Goal: Transaction & Acquisition: Purchase product/service

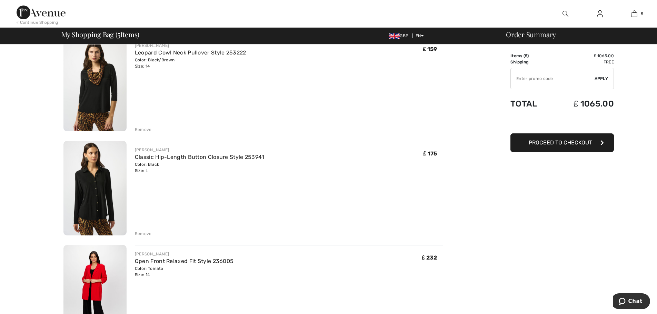
scroll to position [103, 0]
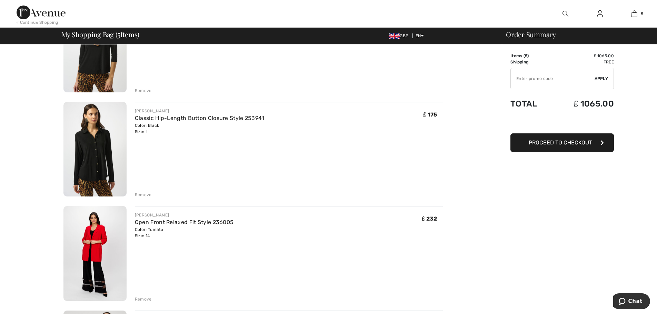
click at [95, 239] on img at bounding box center [94, 253] width 63 height 95
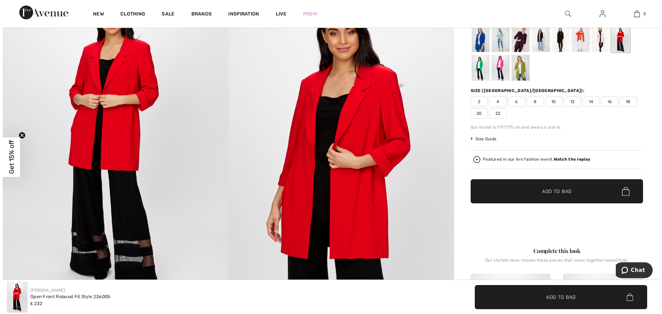
scroll to position [69, 0]
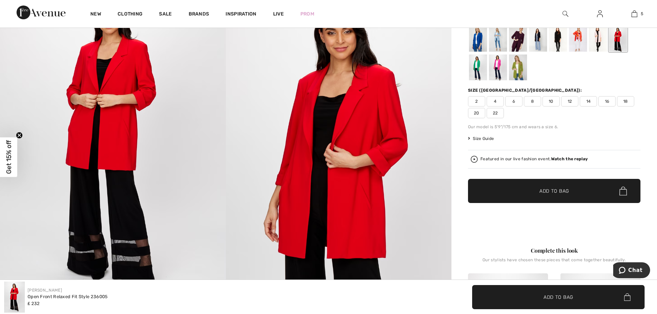
click at [340, 208] on img at bounding box center [339, 141] width 226 height 338
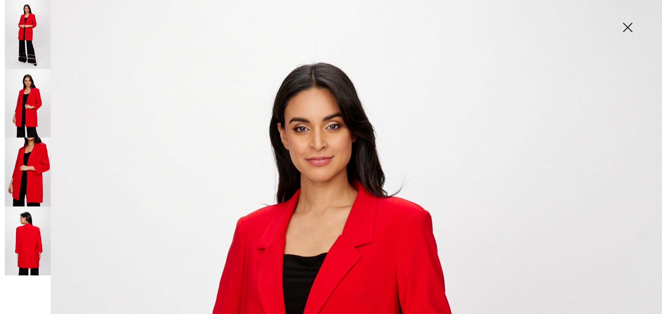
click at [32, 229] on img at bounding box center [28, 240] width 46 height 69
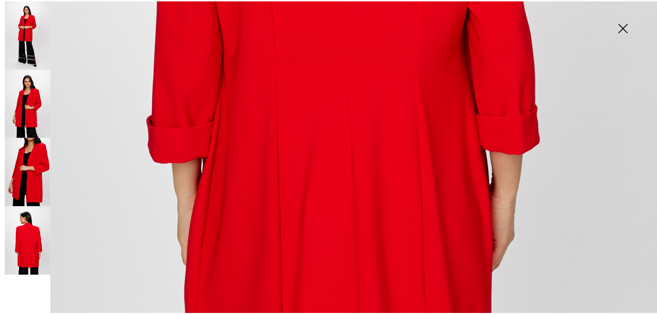
scroll to position [551, 0]
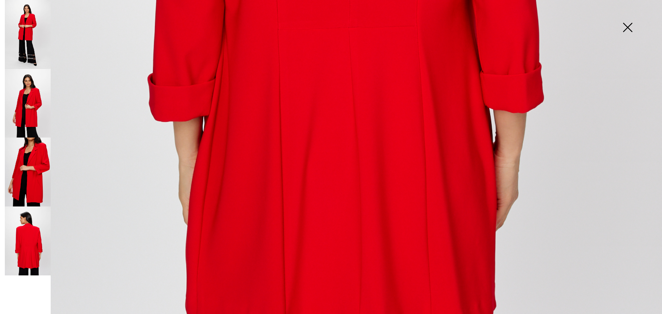
click at [626, 28] on img at bounding box center [627, 27] width 34 height 35
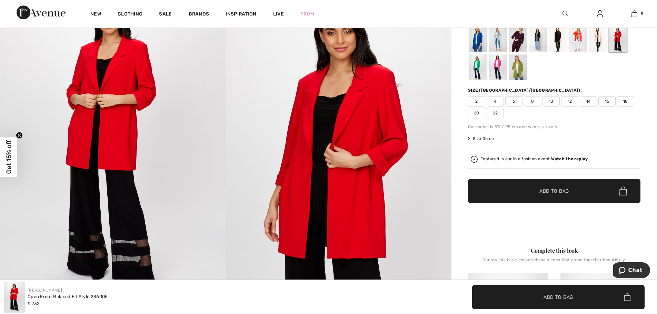
scroll to position [0, 0]
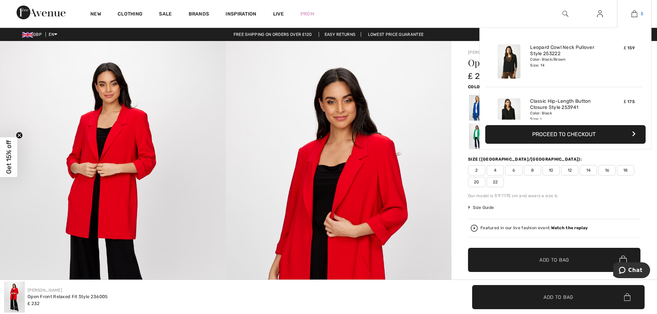
click at [632, 11] on img at bounding box center [634, 14] width 6 height 8
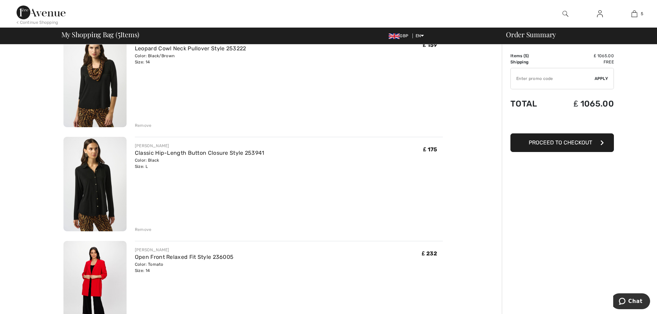
scroll to position [69, 0]
click at [155, 150] on link "Classic Hip-Length Button Closure Style 253941" at bounding box center [200, 152] width 130 height 7
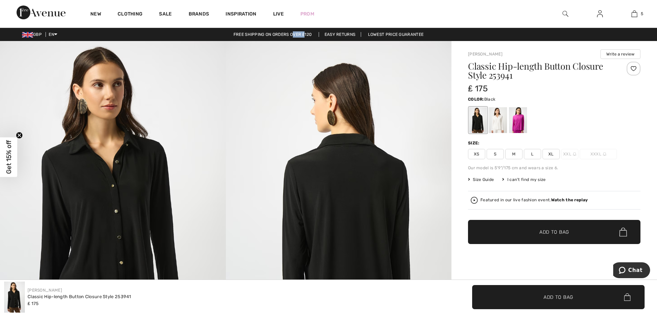
click at [237, 33] on div "GBP EN English Français Free shipping on orders over ₤120 Easy Returns Lowest P…" at bounding box center [328, 34] width 657 height 13
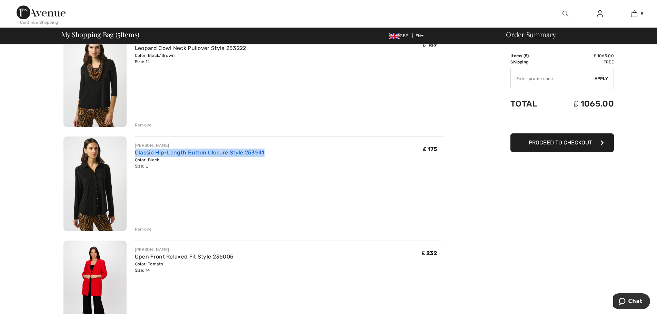
drag, startPoint x: 267, startPoint y: 149, endPoint x: 136, endPoint y: 149, distance: 131.0
click at [136, 149] on div "JOSEPH RIBKOFF Classic Hip-Length Button Closure Style 253941 Color: Black Size…" at bounding box center [289, 155] width 308 height 27
copy link "Classic Hip-Length Button Closure Style 253941"
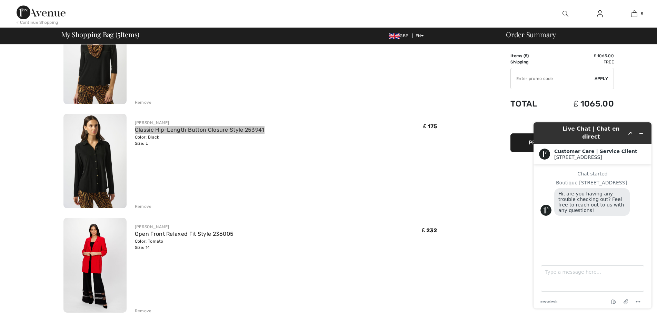
scroll to position [103, 0]
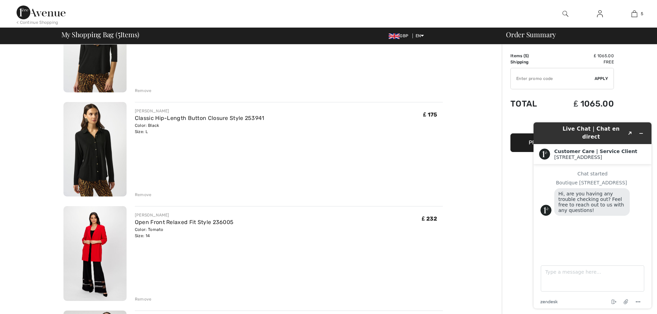
click at [282, 152] on div "JOSEPH RIBKOFF Classic Hip-Length Button Closure Style 253941 Color: Black Size…" at bounding box center [289, 150] width 308 height 96
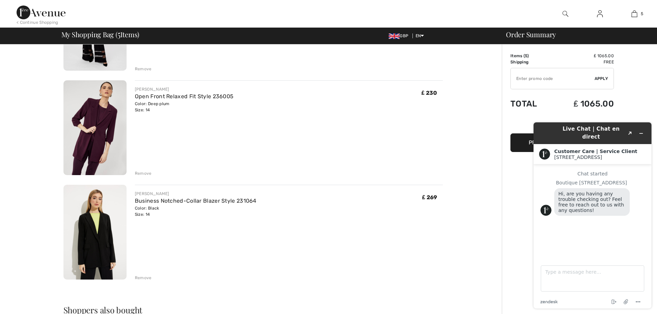
scroll to position [345, 0]
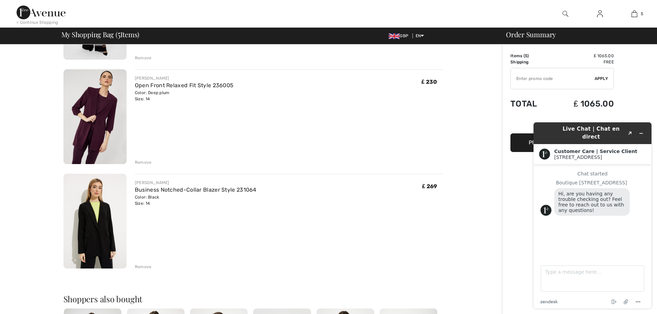
click at [106, 102] on img at bounding box center [94, 116] width 63 height 95
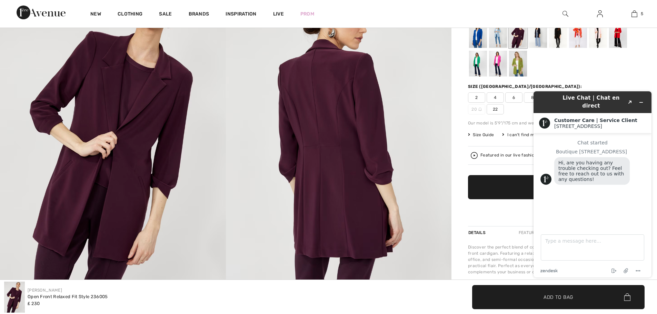
scroll to position [103, 0]
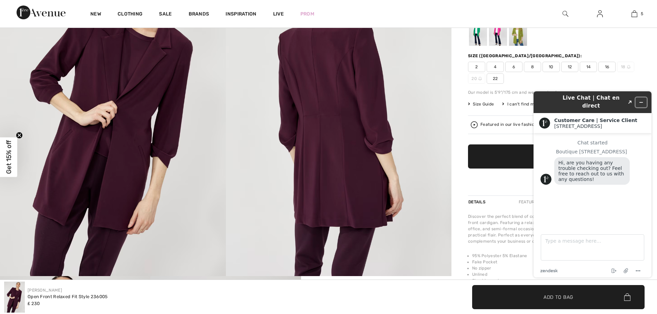
click at [642, 102] on icon "Minimize widget" at bounding box center [640, 102] width 3 height 0
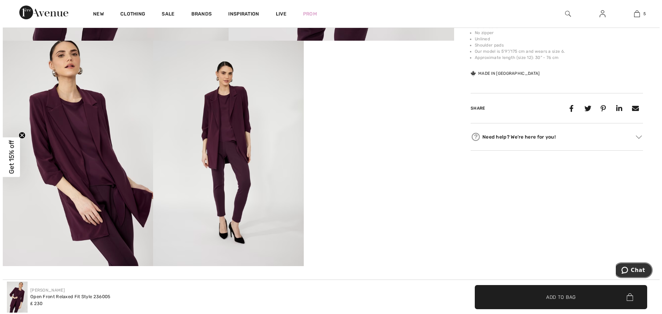
scroll to position [345, 0]
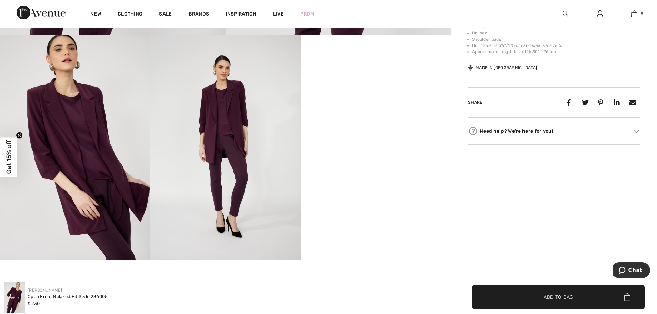
click at [9, 160] on span "Get 15% off" at bounding box center [9, 157] width 8 height 34
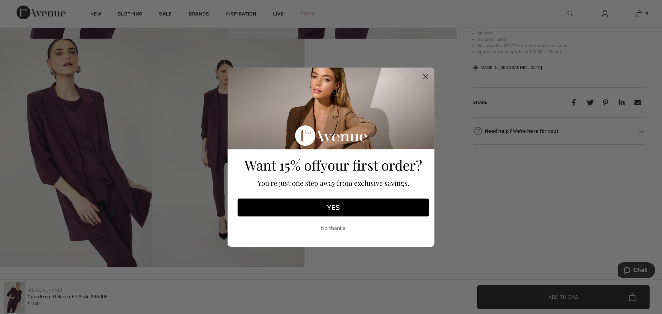
click at [336, 208] on button "YES" at bounding box center [332, 208] width 191 height 18
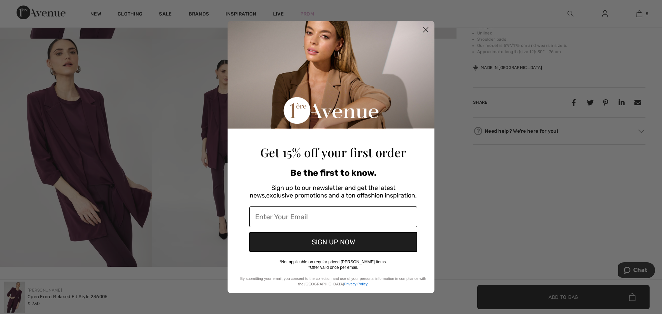
click at [308, 218] on input "Enter Your Email" at bounding box center [333, 216] width 168 height 21
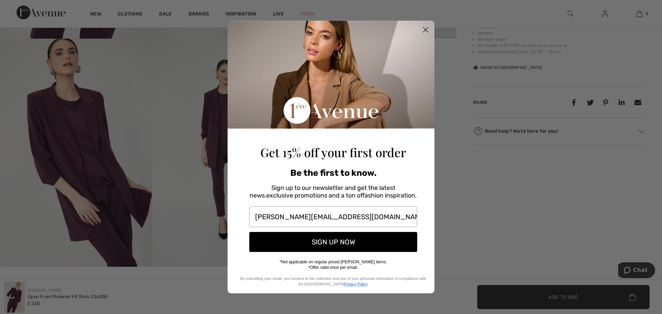
type input "elaine.kunz1@btopenworld.com"
click at [312, 244] on button "SIGN UP NOW" at bounding box center [333, 242] width 168 height 20
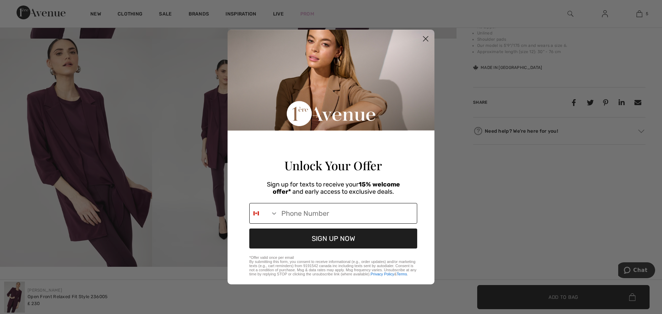
click at [274, 216] on icon "Search Countries" at bounding box center [274, 213] width 7 height 7
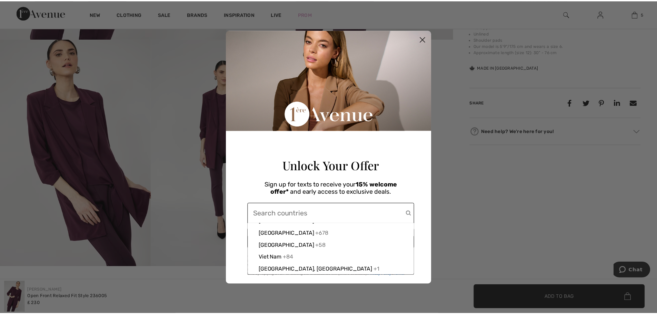
scroll to position [2654, 0]
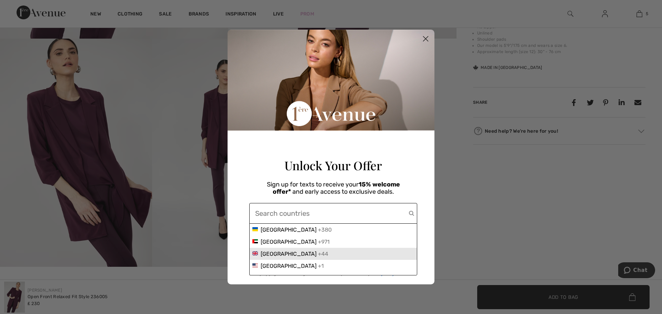
click at [265, 257] on span "United Kingdom" at bounding box center [289, 254] width 56 height 7
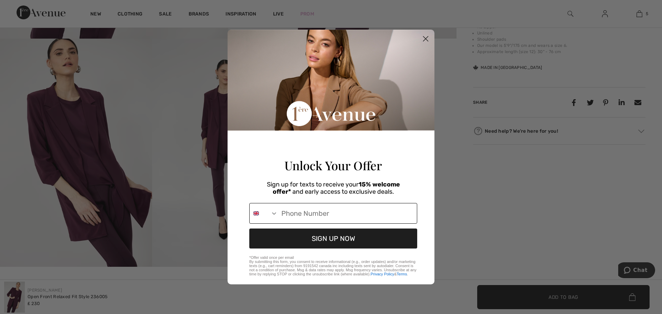
click at [283, 217] on input "Phone Number" at bounding box center [347, 213] width 139 height 20
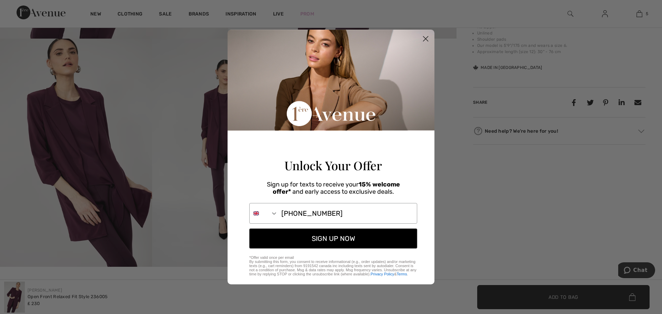
type input "+44-7717-290040"
click at [315, 241] on button "SIGN UP NOW" at bounding box center [333, 239] width 168 height 20
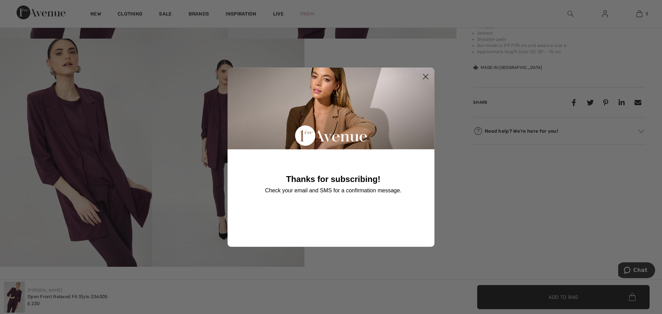
click at [425, 76] on icon "Close dialog" at bounding box center [425, 76] width 5 height 5
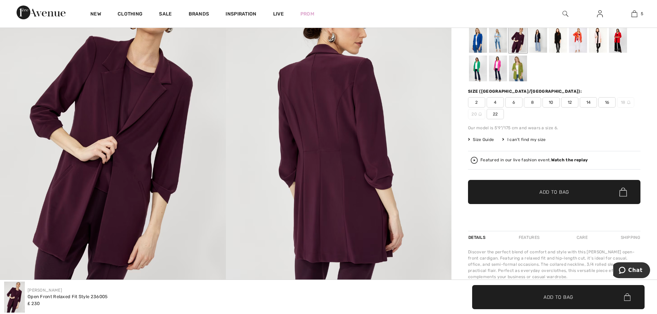
scroll to position [34, 0]
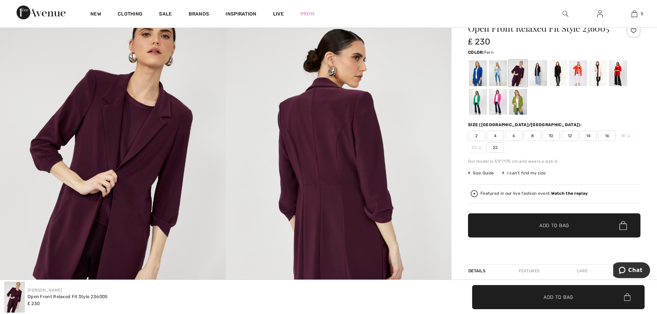
click at [519, 102] on div at bounding box center [518, 102] width 18 height 26
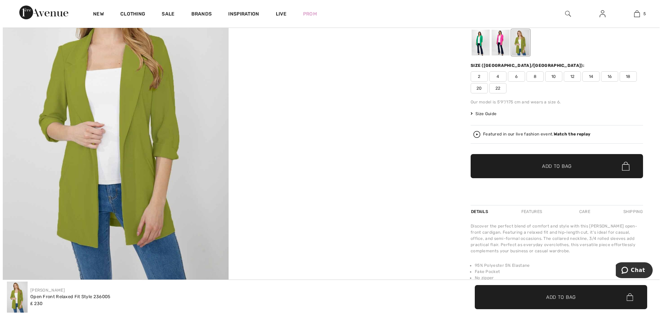
scroll to position [103, 0]
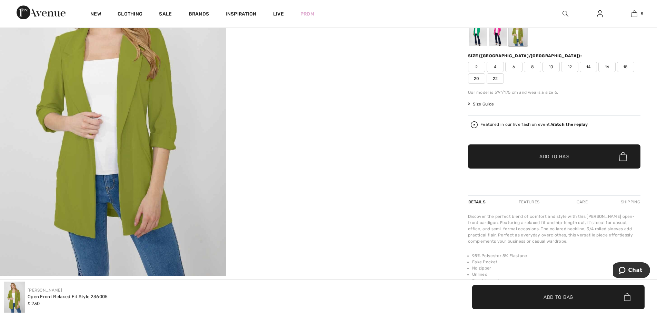
click at [136, 172] on img at bounding box center [113, 107] width 226 height 338
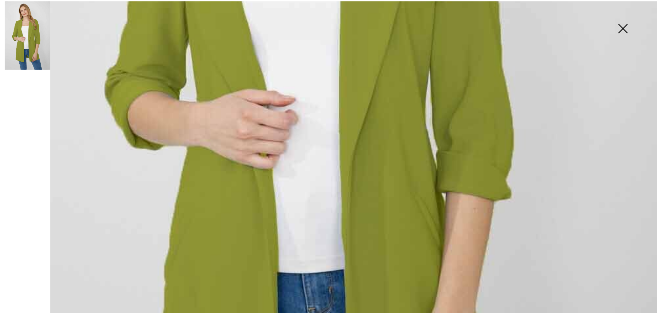
scroll to position [361, 0]
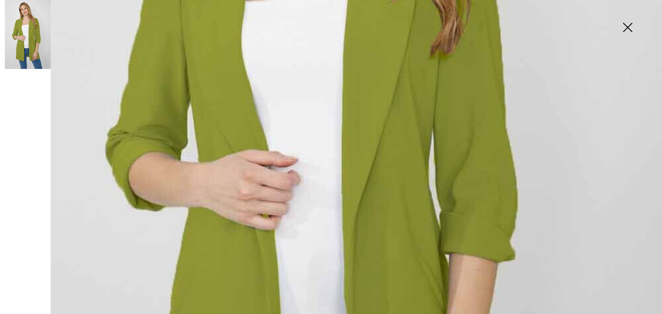
click at [627, 27] on img at bounding box center [627, 27] width 34 height 35
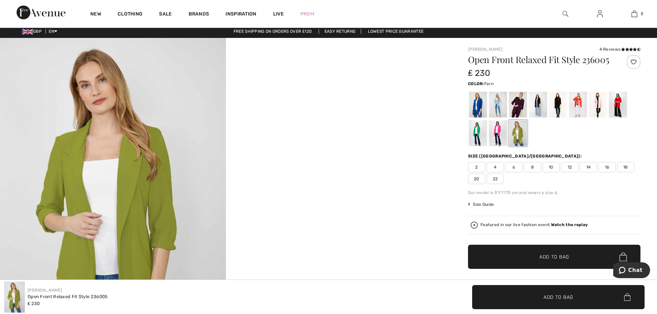
scroll to position [0, 0]
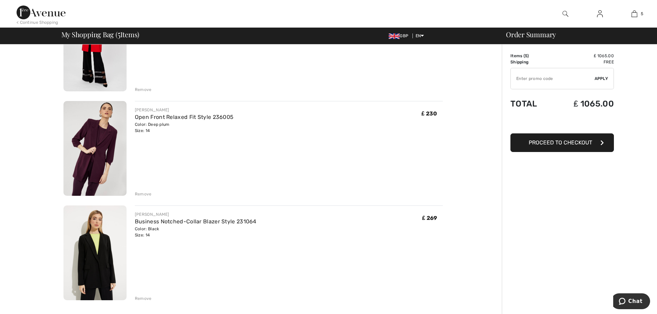
scroll to position [241, 0]
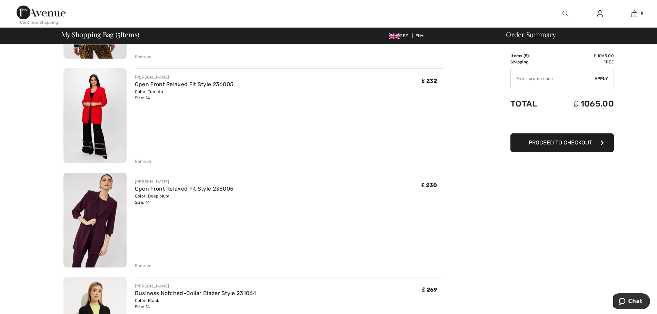
click at [98, 103] on img at bounding box center [94, 115] width 63 height 95
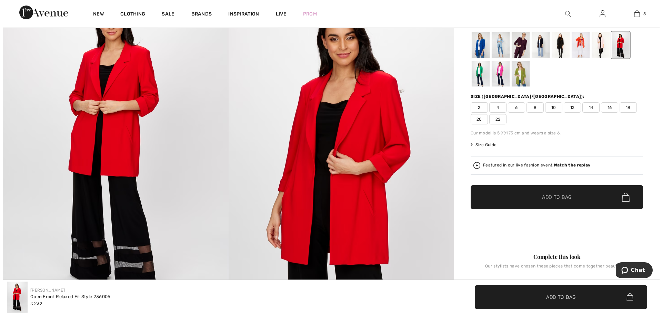
scroll to position [69, 0]
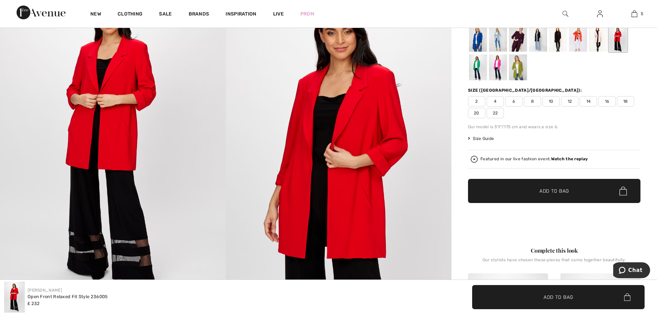
click at [304, 158] on img at bounding box center [339, 141] width 226 height 338
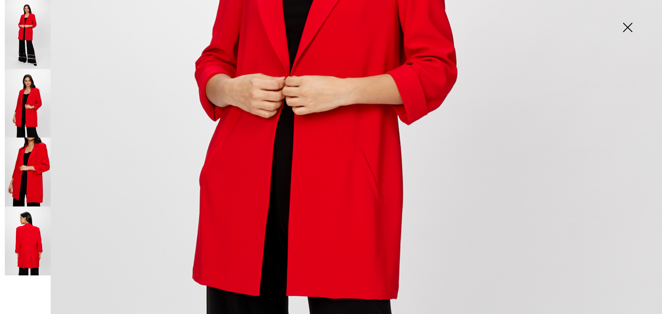
scroll to position [172, 0]
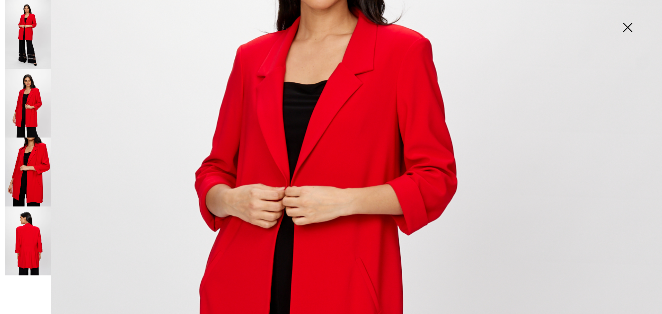
click at [31, 237] on img at bounding box center [28, 240] width 46 height 69
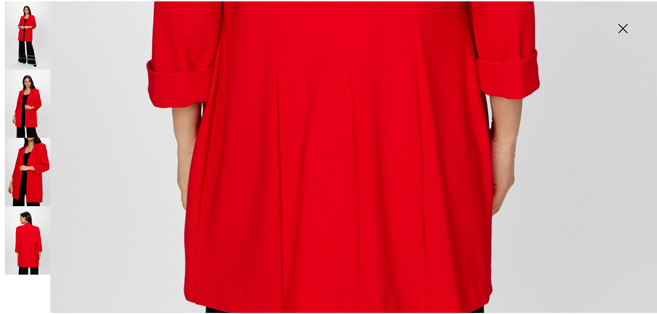
scroll to position [586, 0]
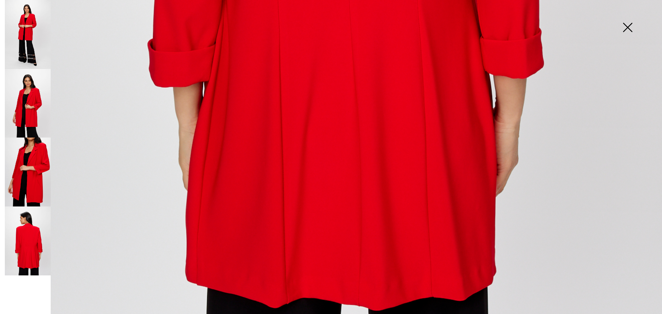
click at [627, 27] on img at bounding box center [627, 27] width 34 height 35
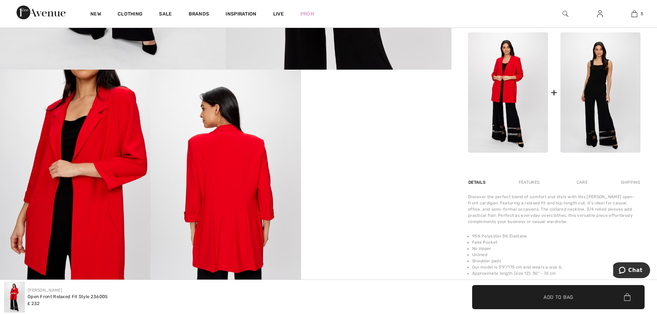
scroll to position [276, 0]
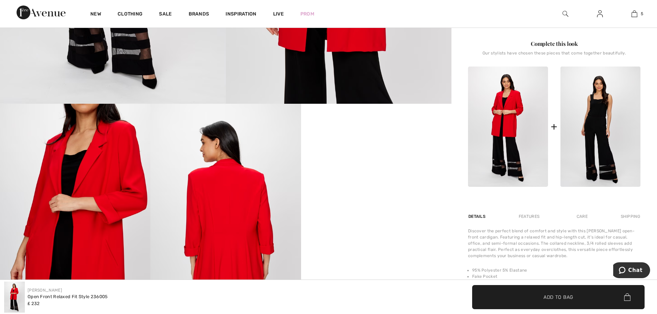
click at [387, 179] on video "Your browser does not support the video tag." at bounding box center [376, 141] width 150 height 75
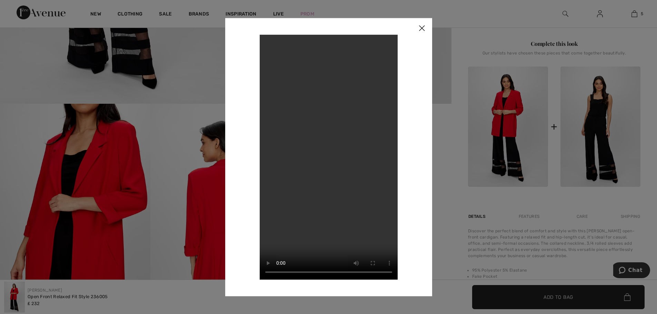
click at [422, 28] on img at bounding box center [421, 28] width 21 height 21
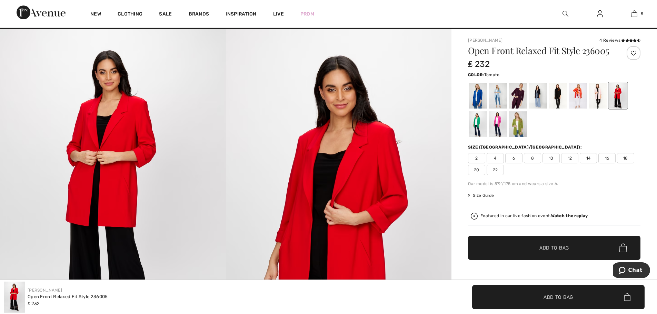
scroll to position [0, 0]
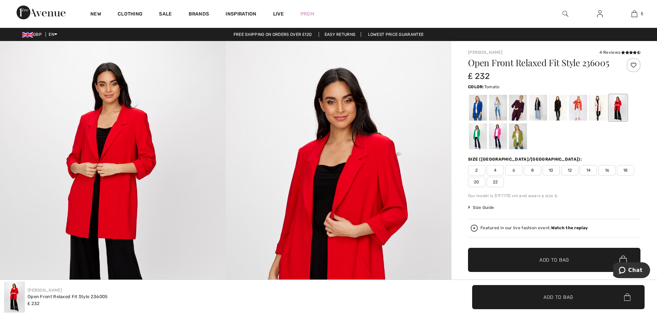
click at [609, 52] on div "4 Reviews" at bounding box center [619, 52] width 41 height 6
click at [622, 51] on icon at bounding box center [623, 52] width 4 height 3
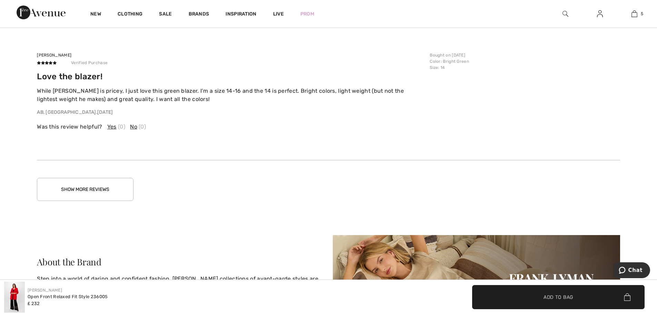
scroll to position [1552, 0]
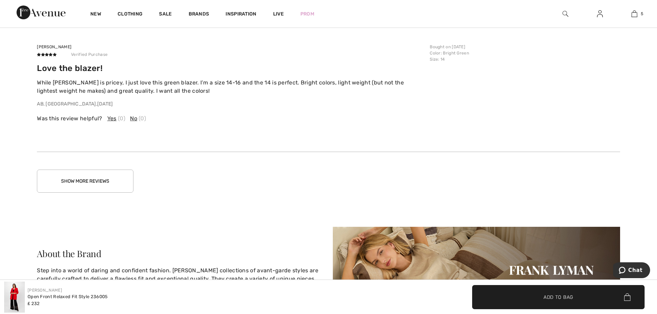
click at [104, 183] on button "Show More Reviews" at bounding box center [85, 181] width 97 height 23
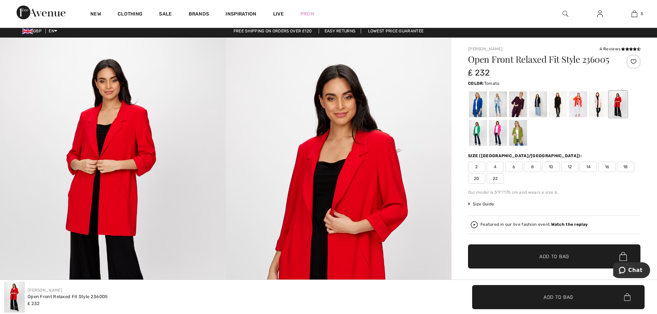
scroll to position [1, 0]
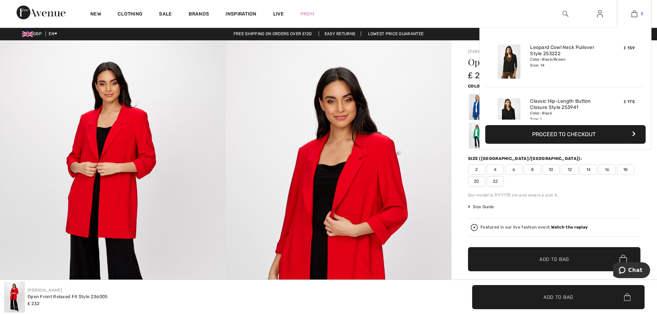
click at [632, 12] on img at bounding box center [634, 14] width 6 height 8
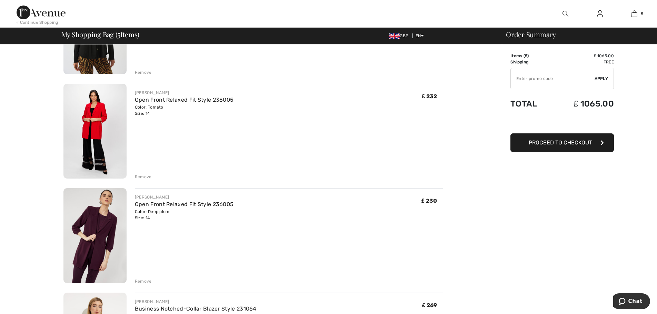
scroll to position [241, 0]
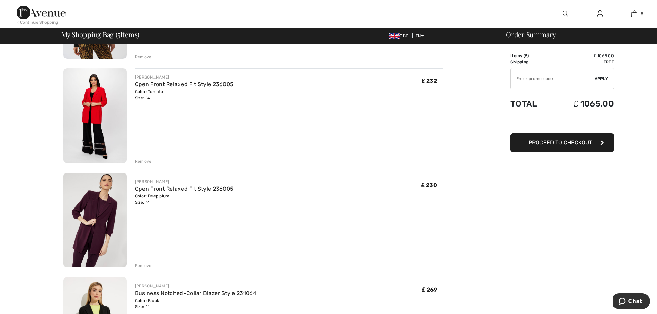
click at [142, 263] on div "Remove" at bounding box center [143, 266] width 17 height 6
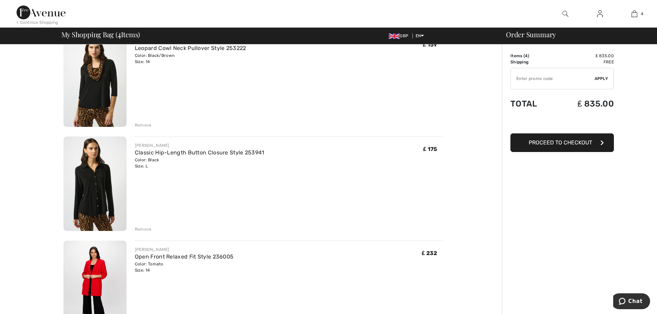
scroll to position [34, 0]
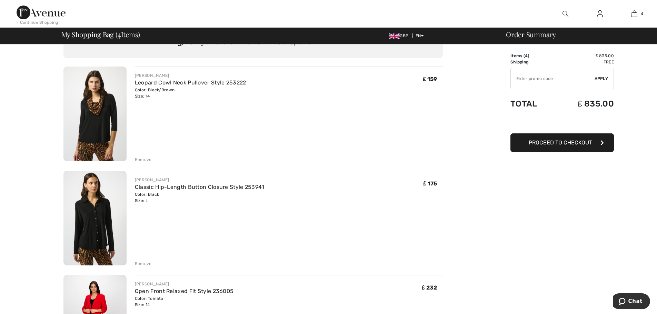
click at [100, 199] on img at bounding box center [94, 218] width 63 height 95
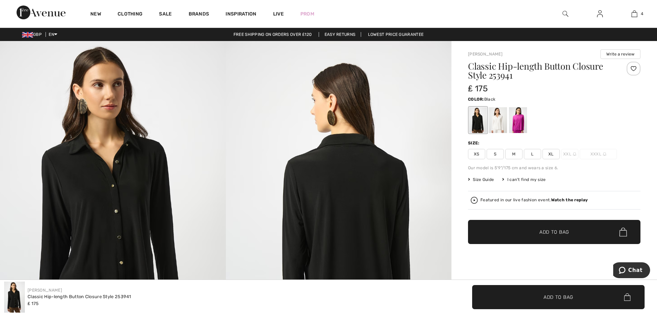
click at [488, 178] on span "Size Guide" at bounding box center [481, 179] width 26 height 6
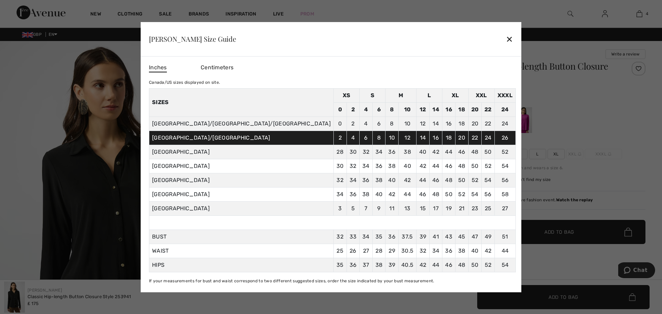
click at [506, 40] on div "✕" at bounding box center [509, 39] width 7 height 14
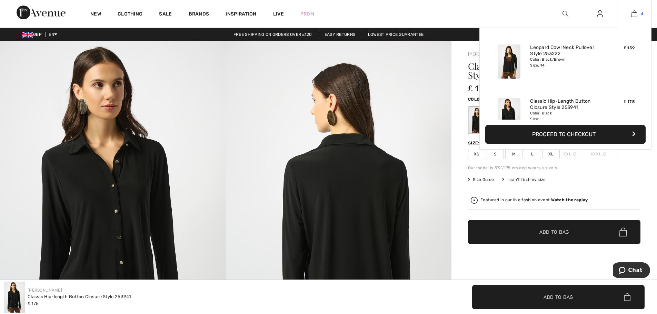
click at [635, 12] on img at bounding box center [634, 14] width 6 height 8
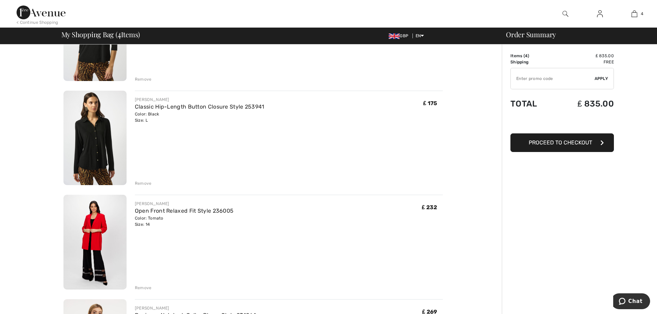
scroll to position [172, 0]
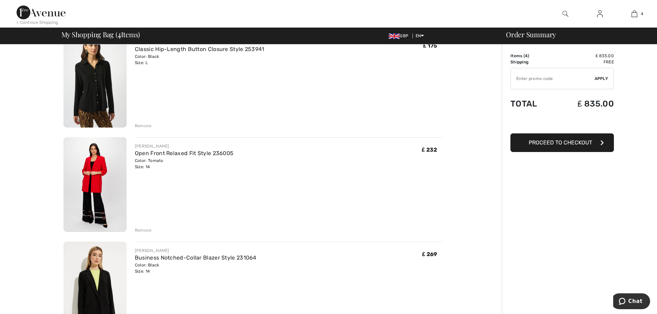
click at [101, 166] on img at bounding box center [94, 184] width 63 height 95
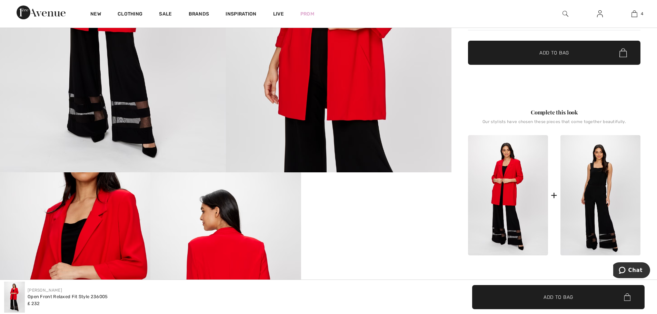
scroll to position [207, 0]
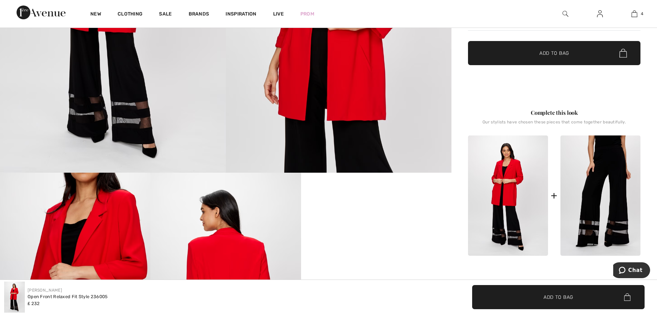
click at [606, 146] on img at bounding box center [600, 195] width 80 height 120
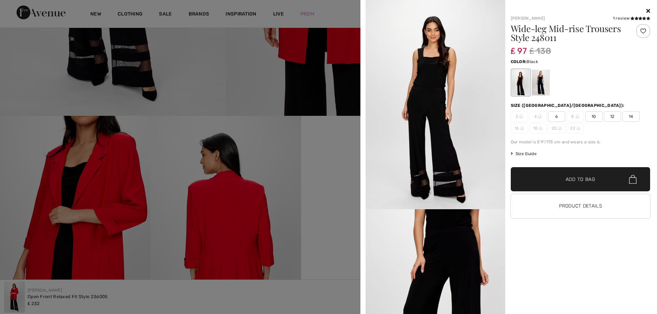
scroll to position [276, 0]
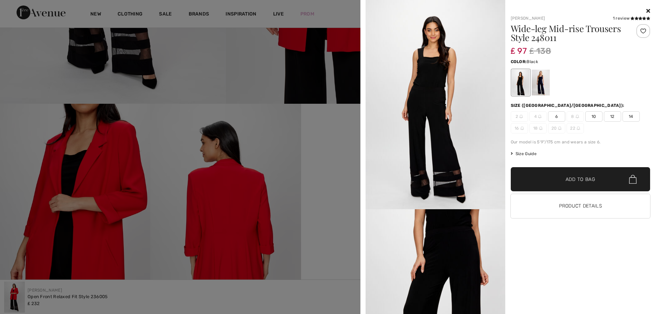
click at [647, 10] on icon at bounding box center [648, 11] width 4 height 6
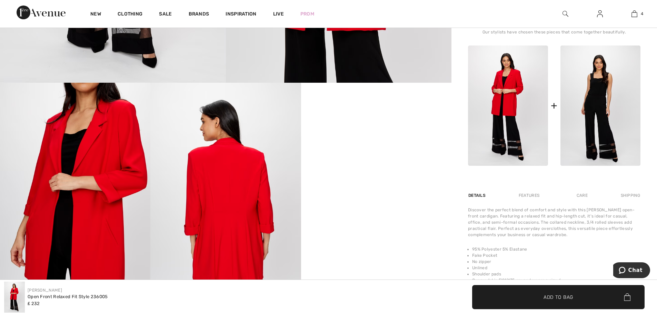
scroll to position [207, 0]
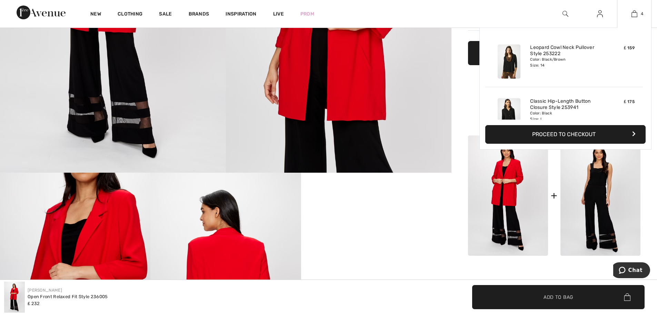
click at [572, 134] on button "Proceed to Checkout" at bounding box center [565, 134] width 160 height 19
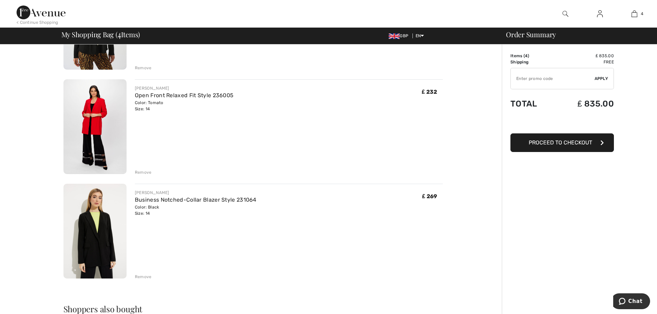
scroll to position [241, 0]
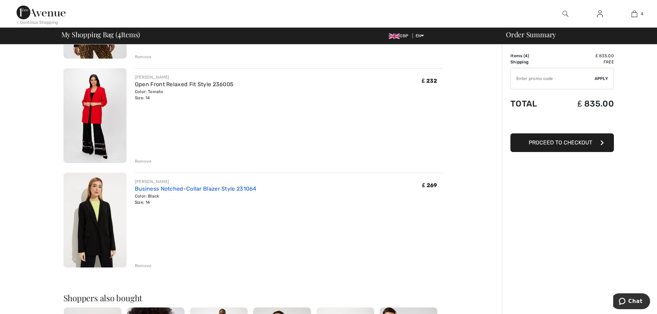
click at [196, 187] on link "Business Notched-Collar Blazer Style 231064" at bounding box center [196, 188] width 122 height 7
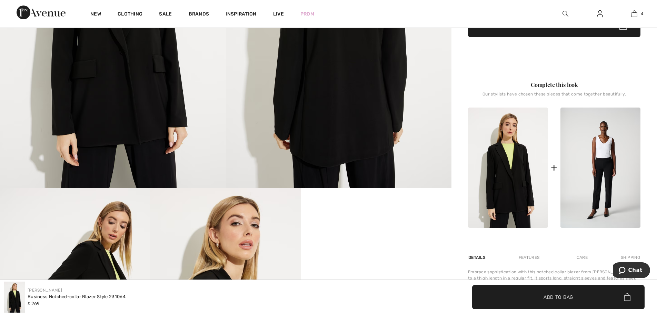
scroll to position [172, 0]
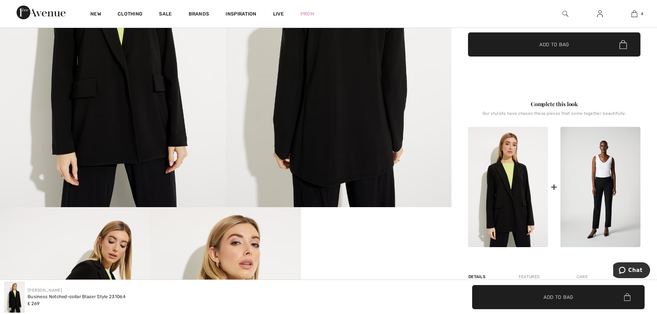
click at [373, 248] on video "Your browser does not support the video tag." at bounding box center [376, 244] width 150 height 75
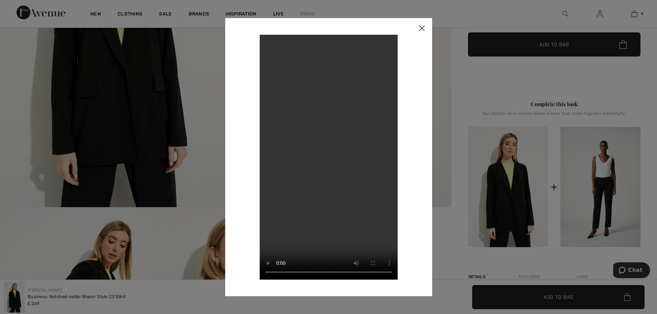
click at [422, 28] on img at bounding box center [421, 28] width 21 height 21
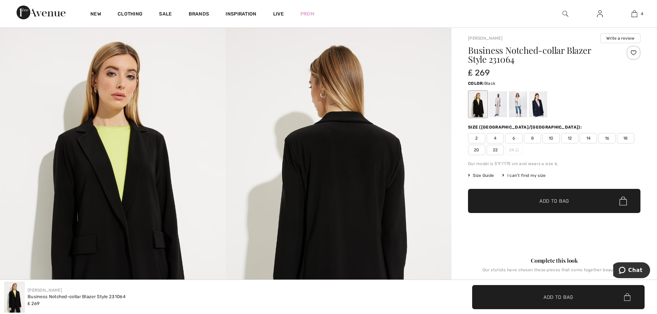
scroll to position [0, 0]
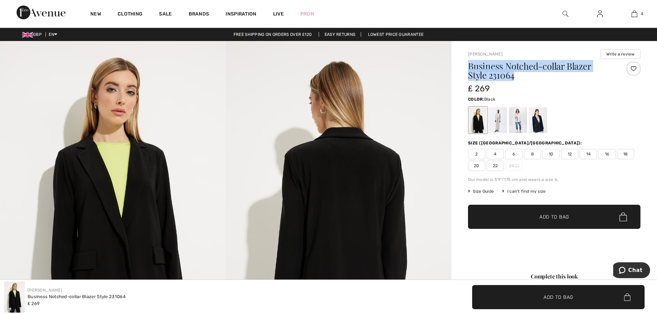
drag, startPoint x: 467, startPoint y: 62, endPoint x: 518, endPoint y: 75, distance: 53.0
copy h1 "Business Notched-collar Blazer Style 231064"
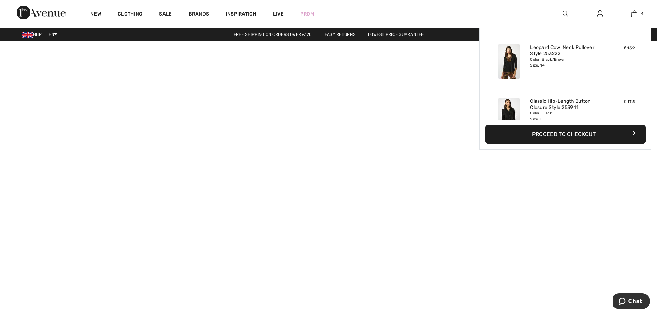
click at [580, 134] on button "Proceed to Checkout" at bounding box center [565, 134] width 160 height 19
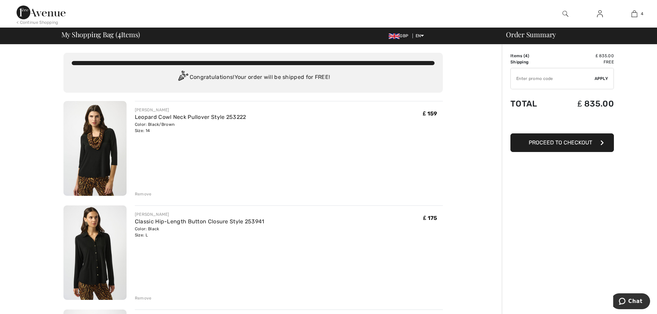
click at [601, 13] on img at bounding box center [600, 14] width 6 height 8
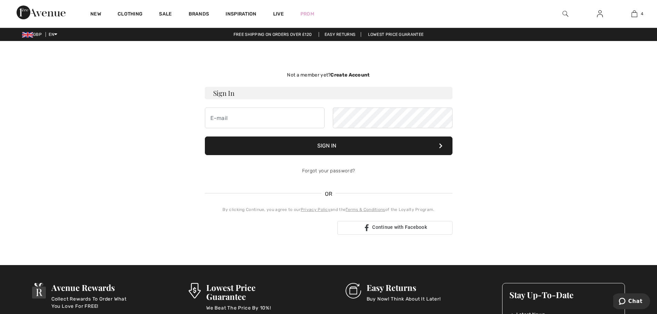
click at [324, 148] on button "Sign In" at bounding box center [328, 145] width 247 height 19
click at [252, 120] on input "email" at bounding box center [265, 118] width 120 height 21
type input "elaine.kunz1@btopenworld.com"
click at [329, 145] on button "Sign In" at bounding box center [328, 145] width 247 height 19
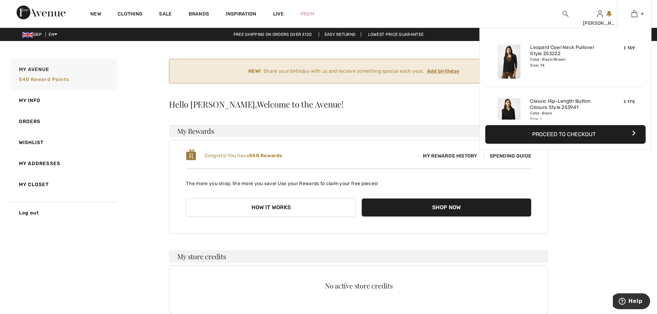
click at [565, 134] on button "Proceed to Checkout" at bounding box center [565, 134] width 160 height 19
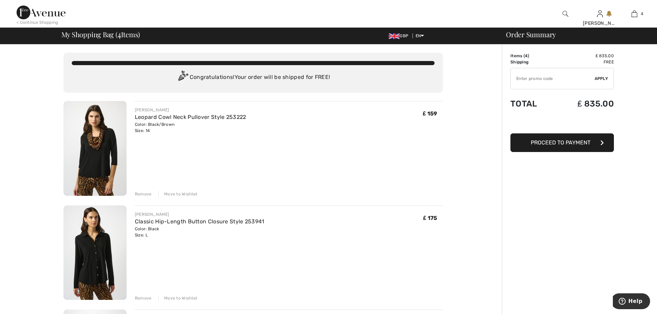
click at [538, 78] on input "TEXT" at bounding box center [552, 78] width 84 height 21
type input "NEW15"
click at [544, 143] on span "Proceed to Payment" at bounding box center [560, 142] width 60 height 7
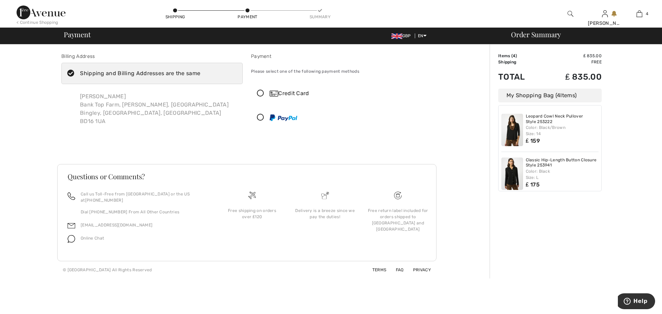
click at [210, 101] on div "[PERSON_NAME] Bank [STREET_ADDRESS][PERSON_NAME]" at bounding box center [154, 109] width 160 height 44
click at [168, 74] on div "Shipping and Billing Addresses are the same" at bounding box center [140, 73] width 120 height 8
click at [200, 74] on input "Shipping and Billing Addresses are the same" at bounding box center [202, 73] width 4 height 21
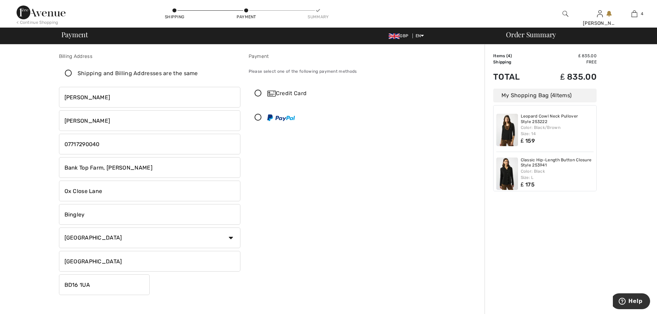
checkbox input "false"
drag, startPoint x: 105, startPoint y: 194, endPoint x: 59, endPoint y: 190, distance: 46.0
click at [59, 190] on input "Ox Close Lane" at bounding box center [149, 191] width 181 height 21
drag, startPoint x: 156, startPoint y: 169, endPoint x: 134, endPoint y: 164, distance: 22.2
click at [134, 164] on input "Bank Top Farm, [PERSON_NAME]" at bounding box center [149, 167] width 181 height 21
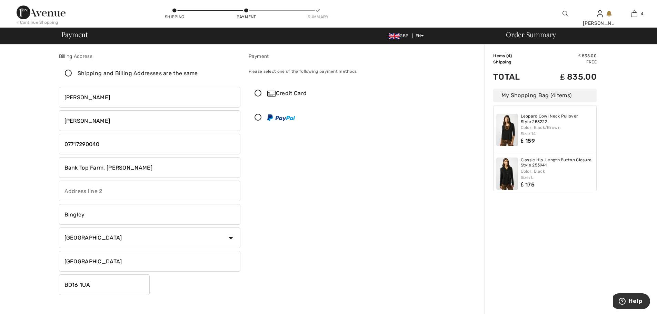
type input "Bank Top Farm, [PERSON_NAME]"
paste input "[PERSON_NAME]"
type input "[PERSON_NAME]"
click at [313, 248] on div "Payment Please select one of the following payment methods Credit Card 1 2 3 4 …" at bounding box center [339, 175] width 190 height 245
click at [70, 71] on icon at bounding box center [68, 73] width 18 height 7
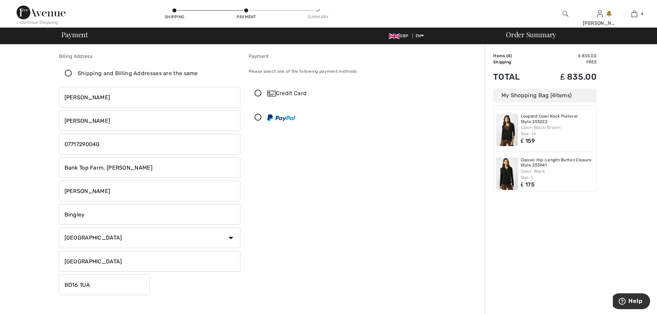
click at [198, 71] on input "Shipping and Billing Addresses are the same" at bounding box center [200, 73] width 4 height 21
checkbox input "true"
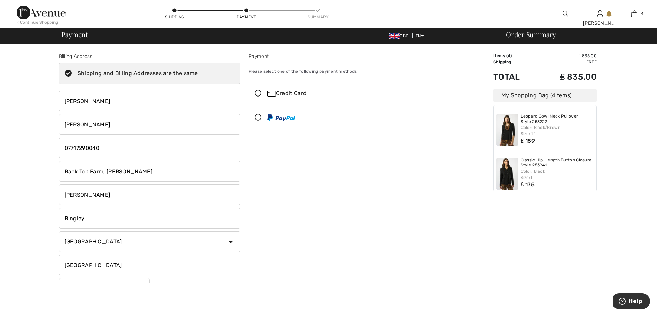
type input "Bank Top Farm, [PERSON_NAME]"
type input "Ox Close Lane"
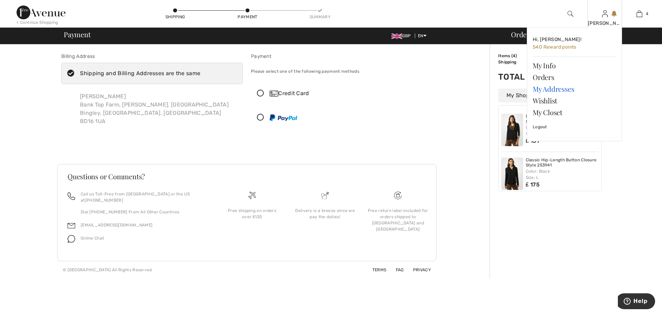
checkbox input "true"
click at [562, 90] on link "My Addresses" at bounding box center [573, 89] width 83 height 12
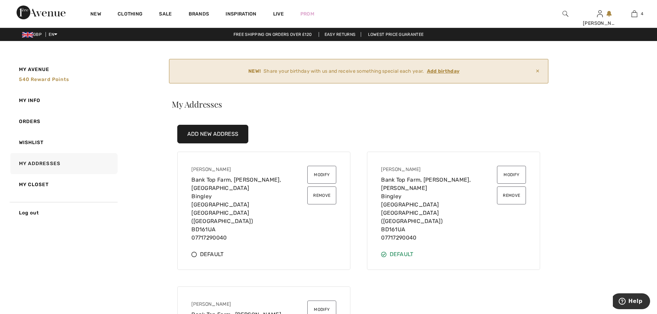
click at [319, 175] on button "Modify" at bounding box center [321, 175] width 29 height 18
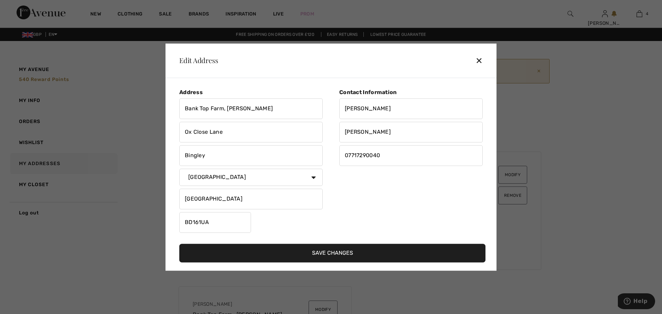
drag, startPoint x: 227, startPoint y: 136, endPoint x: 171, endPoint y: 133, distance: 56.3
click at [171, 133] on div "Address [GEOGRAPHIC_DATA], [PERSON_NAME] [GEOGRAPHIC_DATA] [GEOGRAPHIC_DATA] Co…" at bounding box center [330, 174] width 331 height 193
drag, startPoint x: 275, startPoint y: 108, endPoint x: 254, endPoint y: 105, distance: 20.9
click at [254, 105] on input "Bank Top Farm, [PERSON_NAME]" at bounding box center [250, 108] width 143 height 21
type input "Bank Top Farm, [PERSON_NAME]"
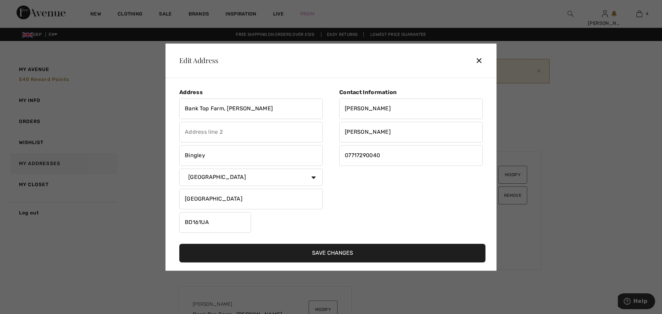
paste input "[PERSON_NAME]"
type input "Harden"
click at [324, 255] on button "Save Changes" at bounding box center [332, 253] width 306 height 19
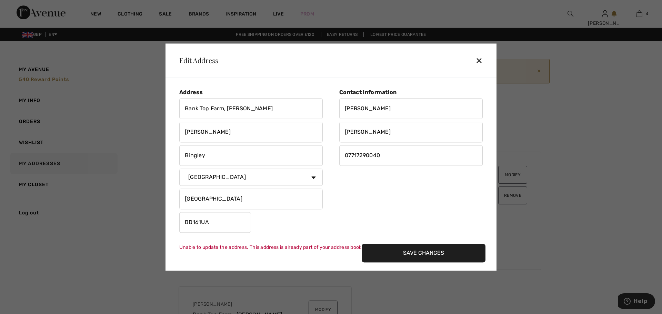
click at [480, 58] on div "✕" at bounding box center [481, 60] width 13 height 14
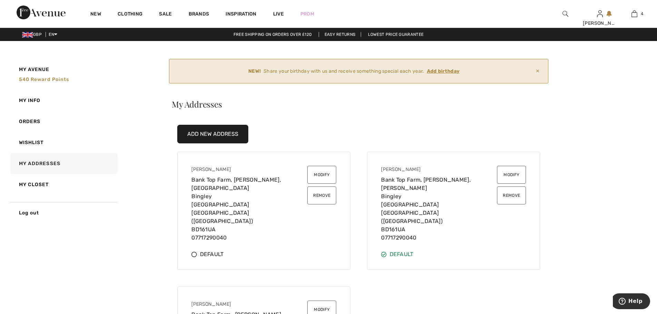
click at [324, 193] on button "Remove" at bounding box center [321, 195] width 29 height 18
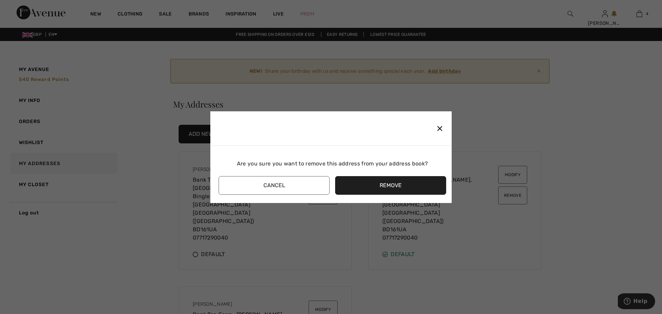
click at [376, 190] on button "Remove" at bounding box center [390, 185] width 111 height 19
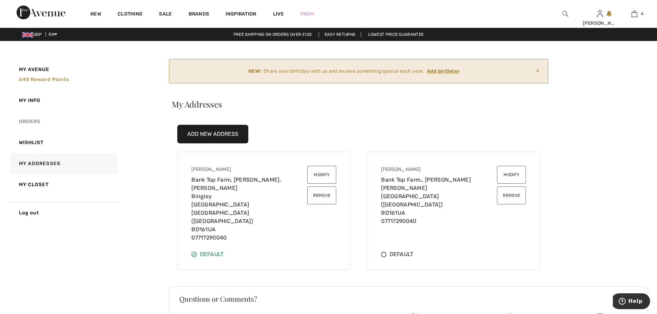
click at [34, 121] on link "Orders" at bounding box center [63, 121] width 109 height 21
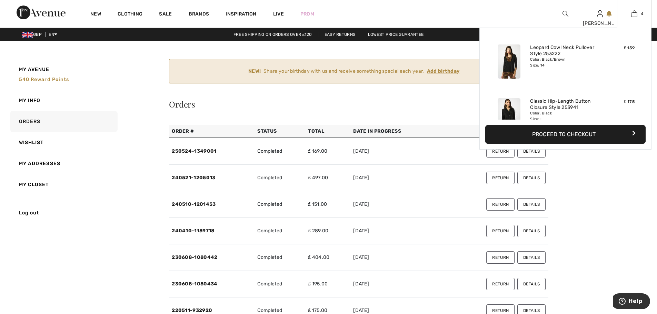
click at [570, 133] on button "Proceed to Checkout" at bounding box center [565, 134] width 160 height 19
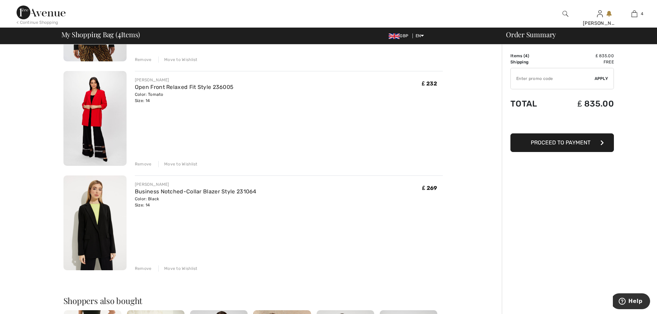
scroll to position [241, 0]
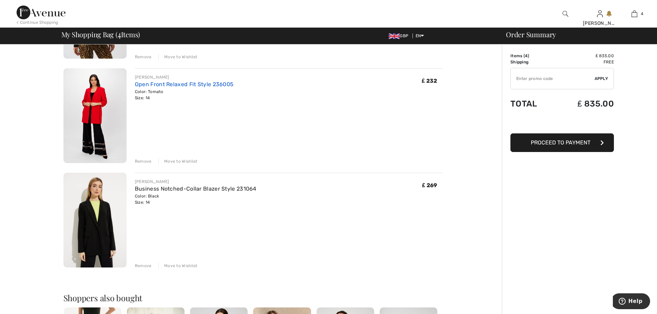
click at [149, 84] on link "Open Front Relaxed Fit Style 236005" at bounding box center [184, 84] width 99 height 7
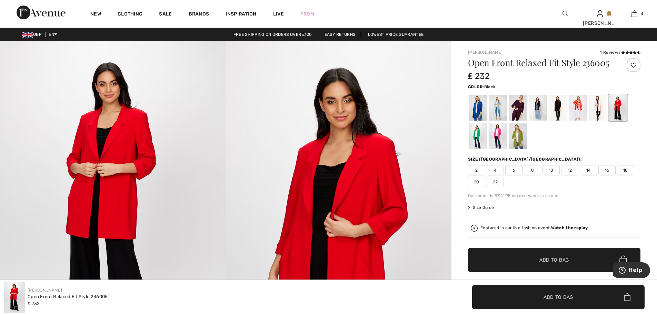
click at [558, 104] on div at bounding box center [558, 108] width 18 height 26
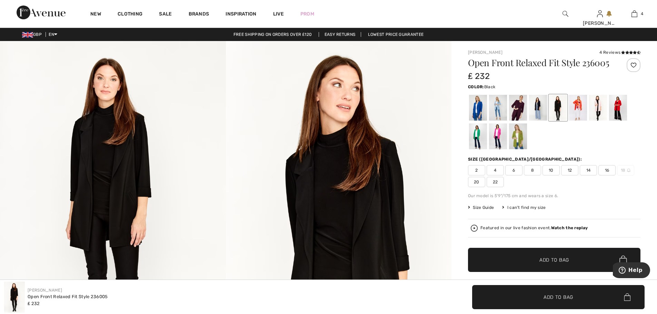
click at [591, 169] on span "14" at bounding box center [587, 170] width 17 height 10
click at [554, 260] on span "Add to Bag" at bounding box center [554, 259] width 30 height 7
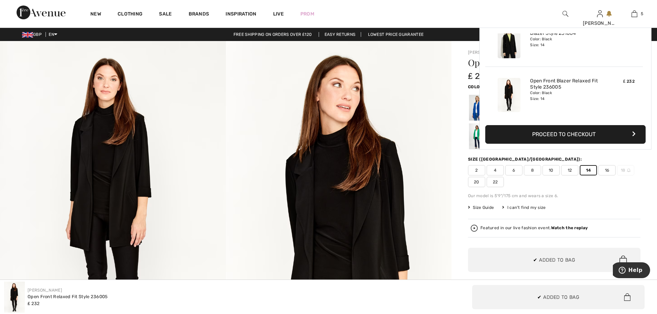
scroll to position [183, 0]
click at [562, 134] on button "Proceed to Checkout" at bounding box center [565, 134] width 160 height 19
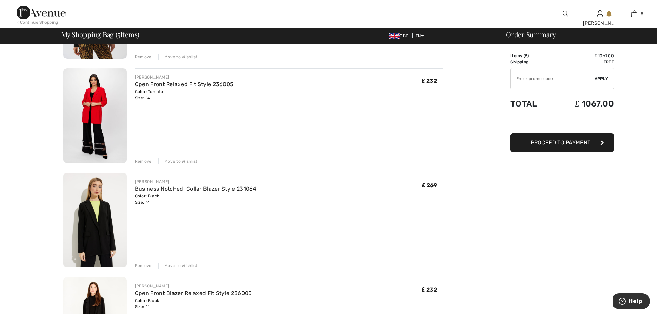
scroll to position [276, 0]
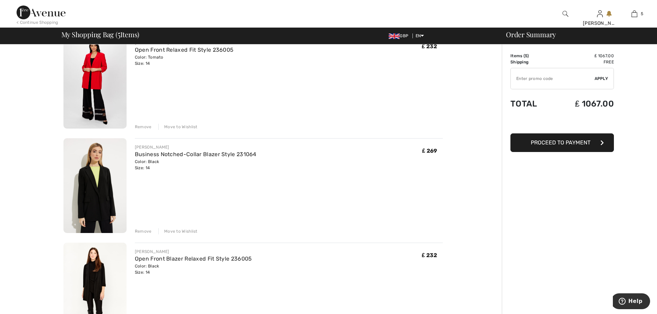
click at [143, 231] on div "Remove" at bounding box center [143, 231] width 17 height 6
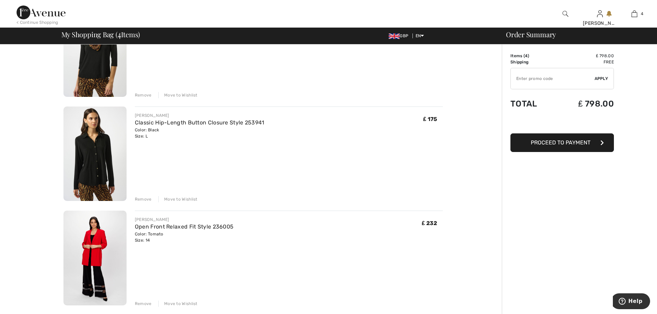
scroll to position [64, 0]
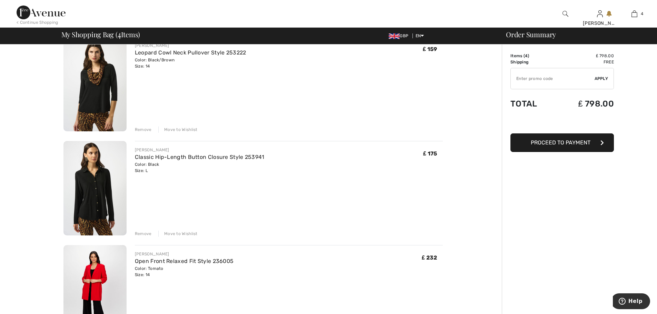
click at [148, 233] on div "Remove" at bounding box center [143, 234] width 17 height 6
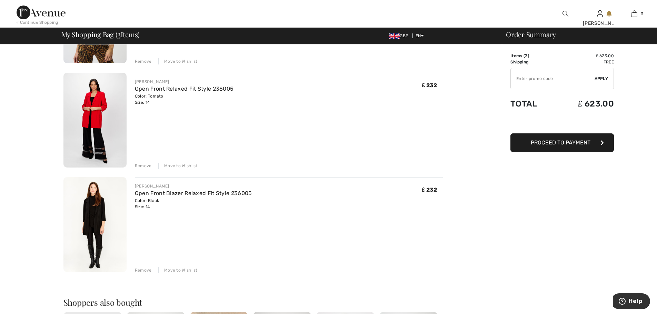
scroll to position [133, 0]
click at [100, 200] on img at bounding box center [94, 223] width 63 height 95
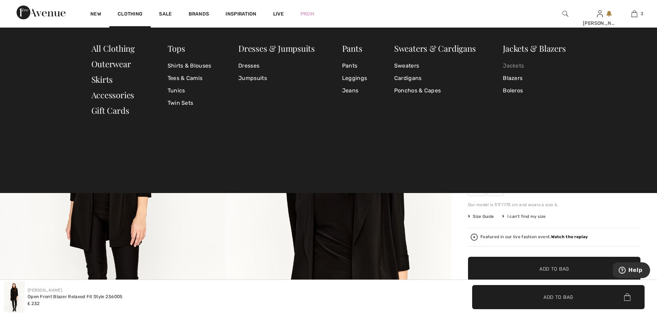
click at [510, 66] on link "Jackets" at bounding box center [533, 66] width 63 height 12
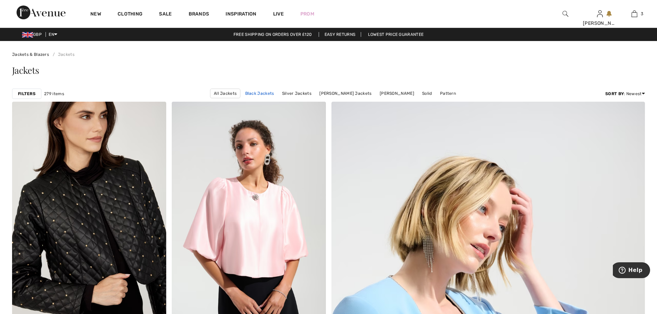
click at [254, 92] on link "Black Jackets" at bounding box center [260, 93] width 36 height 9
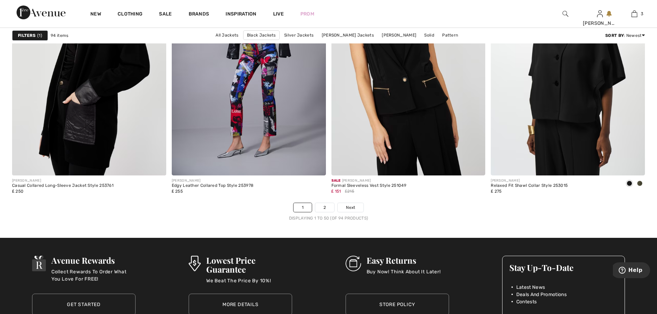
scroll to position [3894, 0]
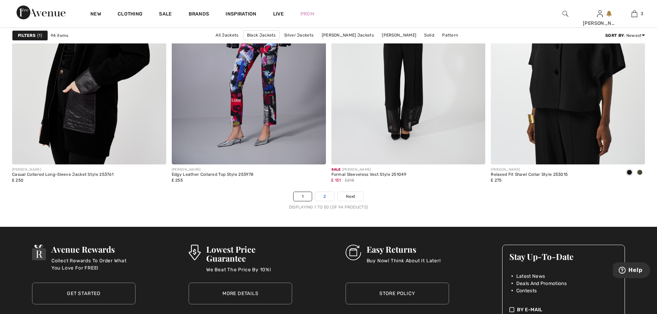
click at [328, 198] on link "2" at bounding box center [324, 196] width 19 height 9
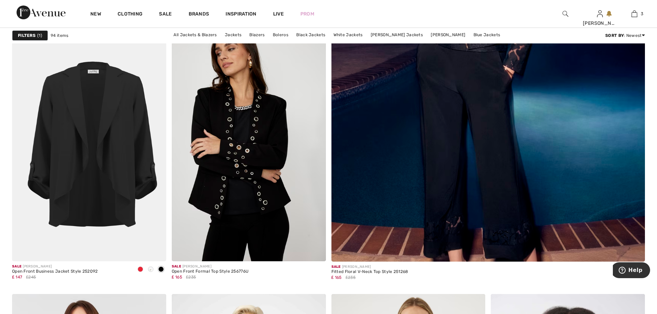
scroll to position [345, 0]
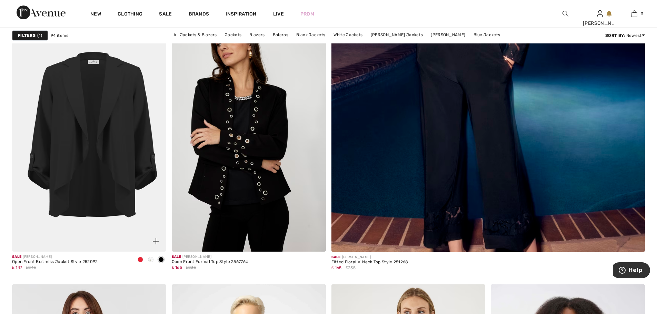
click at [141, 260] on span at bounding box center [141, 260] width 6 height 6
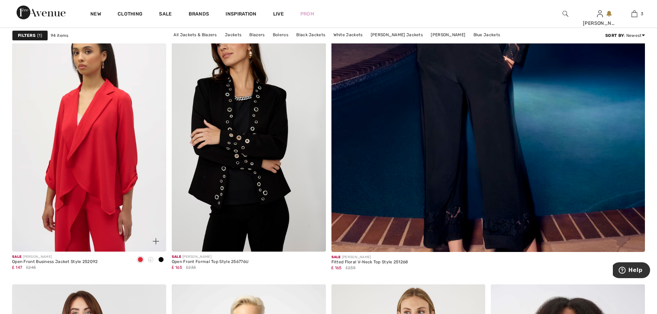
click at [160, 260] on span at bounding box center [161, 260] width 6 height 6
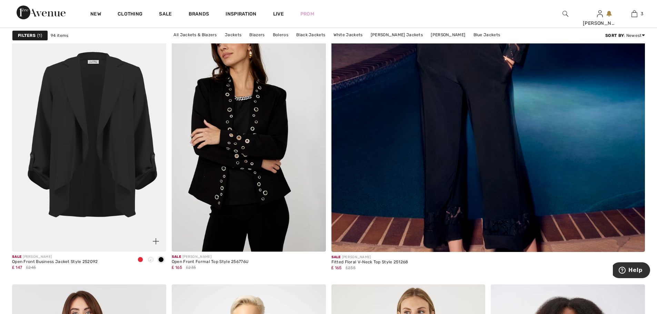
click at [112, 195] on img at bounding box center [89, 136] width 154 height 231
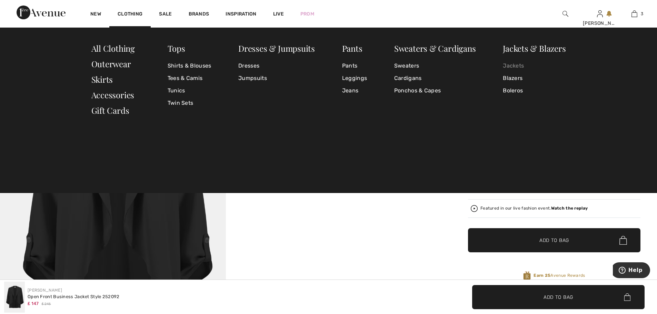
click at [511, 63] on link "Jackets" at bounding box center [533, 66] width 63 height 12
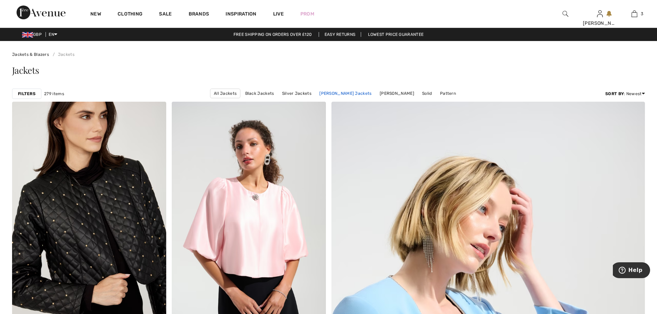
click at [350, 91] on link "Joseph Ribkoff Jackets" at bounding box center [345, 93] width 59 height 9
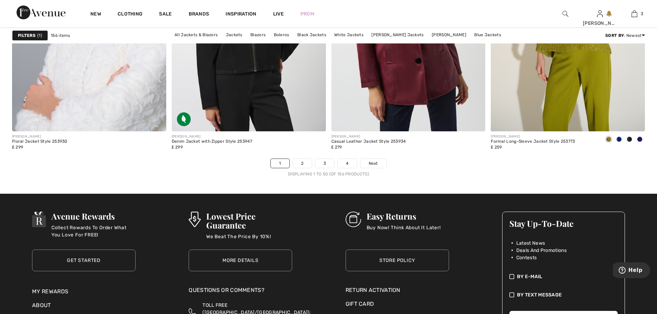
scroll to position [3929, 0]
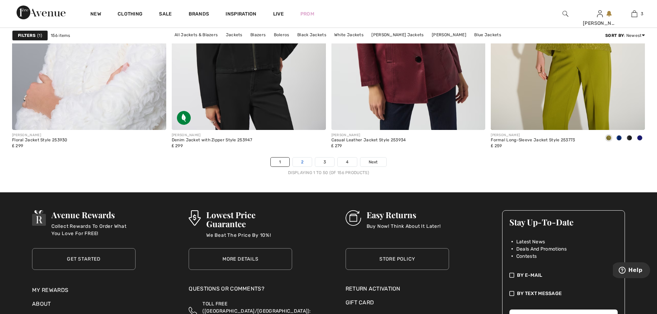
click at [302, 160] on link "2" at bounding box center [302, 162] width 19 height 9
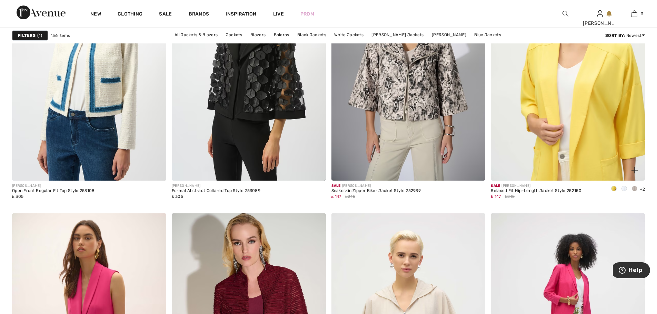
scroll to position [1585, 0]
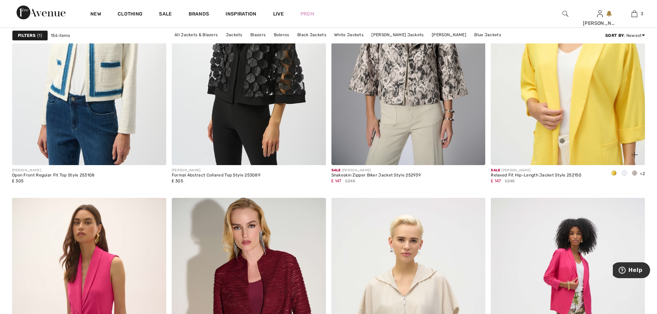
click at [548, 100] on img at bounding box center [567, 49] width 154 height 231
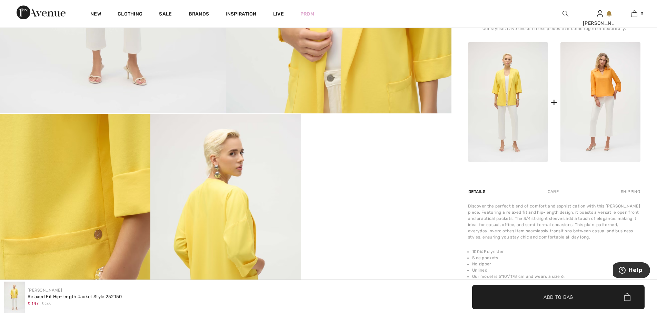
scroll to position [276, 0]
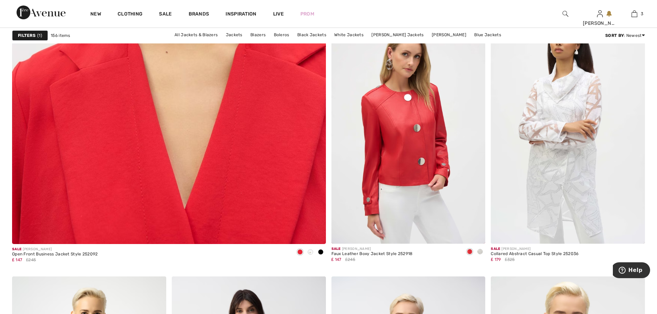
scroll to position [2413, 0]
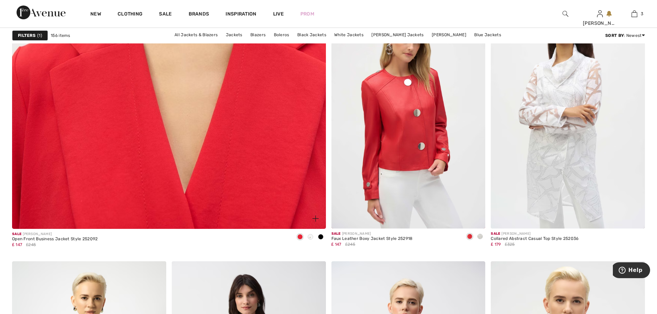
click at [259, 96] on img at bounding box center [169, 16] width 376 height 564
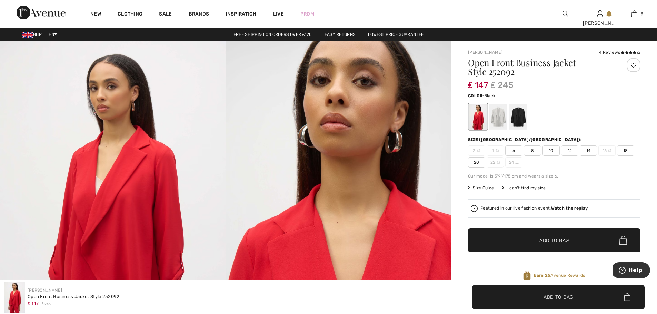
click at [516, 112] on div at bounding box center [518, 117] width 18 height 26
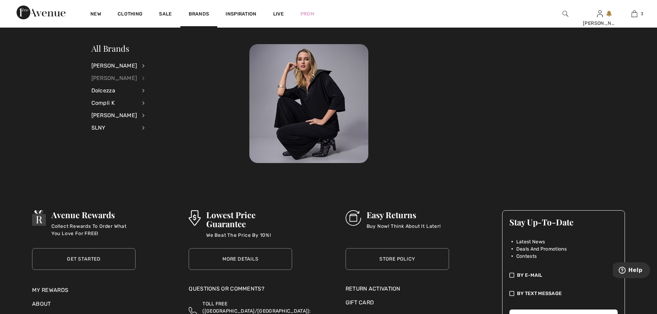
click at [114, 79] on div "[PERSON_NAME]" at bounding box center [114, 78] width 46 height 12
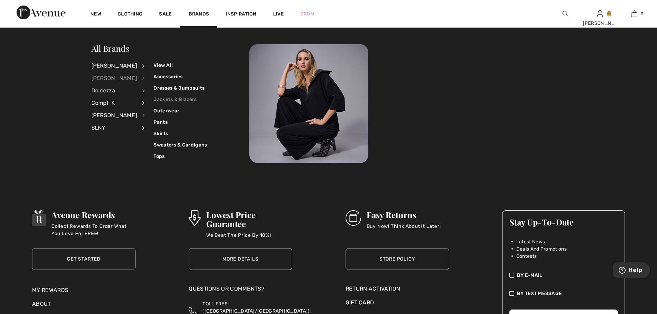
click at [153, 100] on link "Jackets & Blazers" at bounding box center [179, 99] width 53 height 11
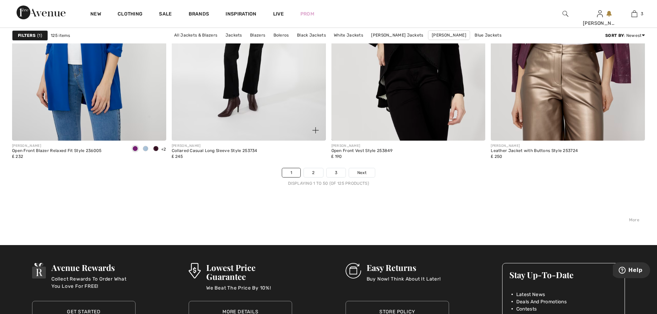
scroll to position [3929, 0]
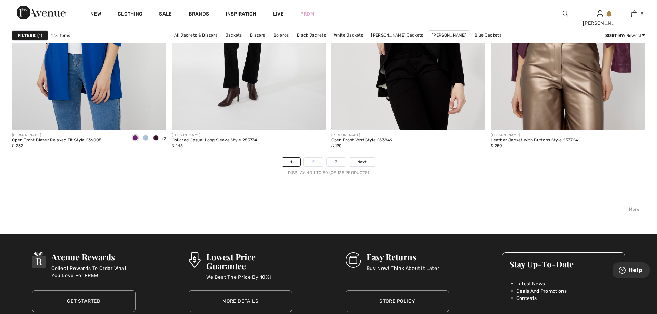
click at [308, 162] on link "2" at bounding box center [313, 162] width 19 height 9
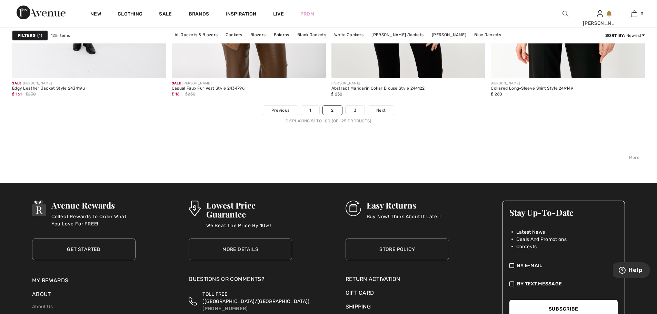
scroll to position [3998, 0]
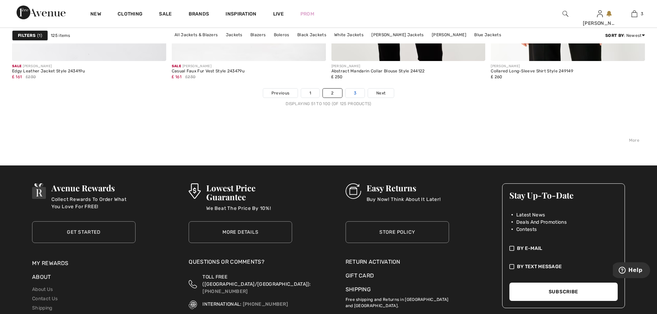
click at [354, 92] on link "3" at bounding box center [354, 93] width 19 height 9
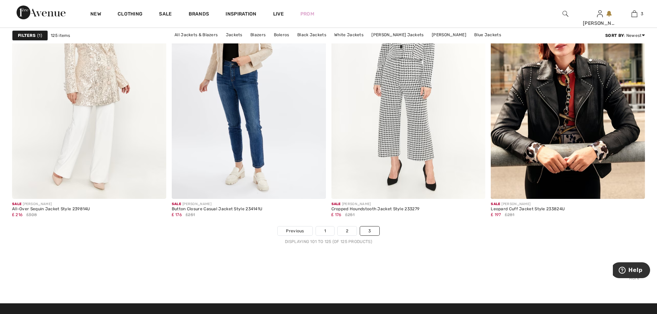
scroll to position [1861, 0]
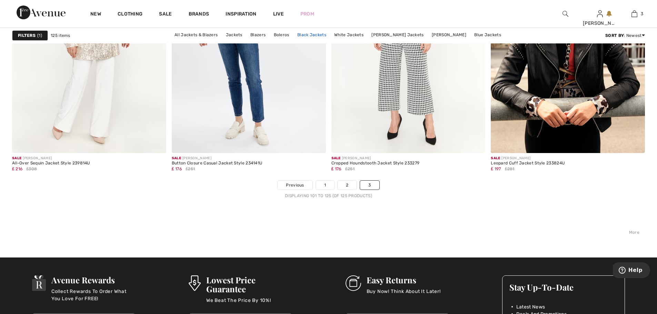
click at [319, 32] on link "Black Jackets" at bounding box center [312, 34] width 36 height 9
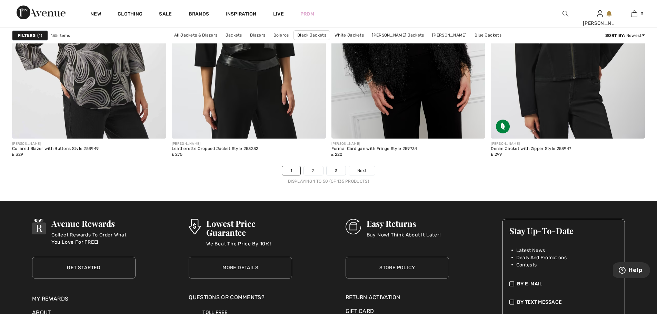
scroll to position [3929, 0]
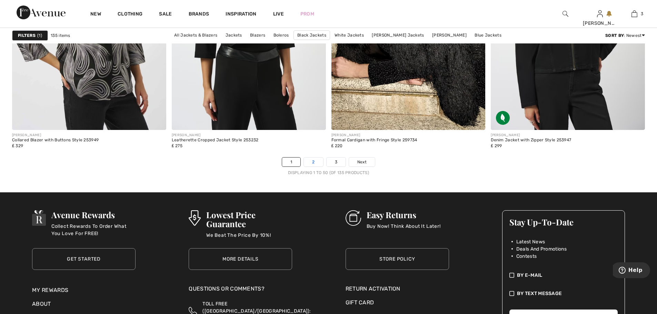
click at [314, 163] on link "2" at bounding box center [313, 162] width 19 height 9
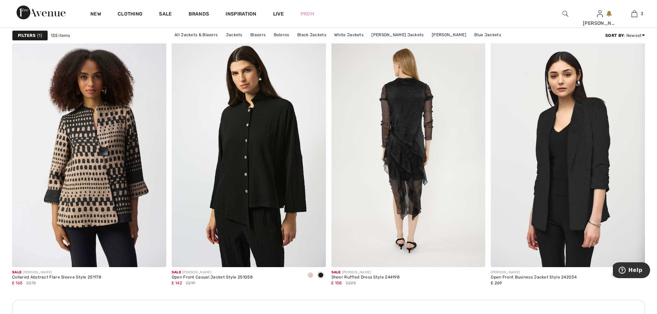
scroll to position [1758, 0]
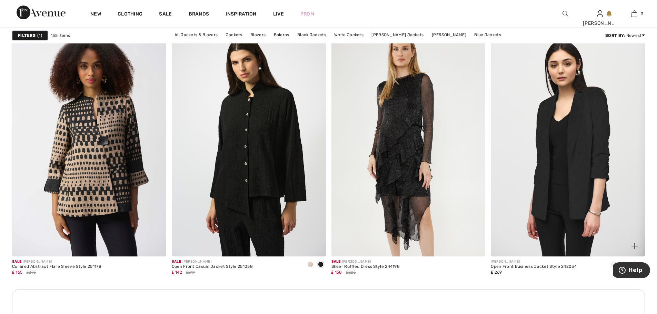
click at [579, 152] on img at bounding box center [567, 141] width 154 height 231
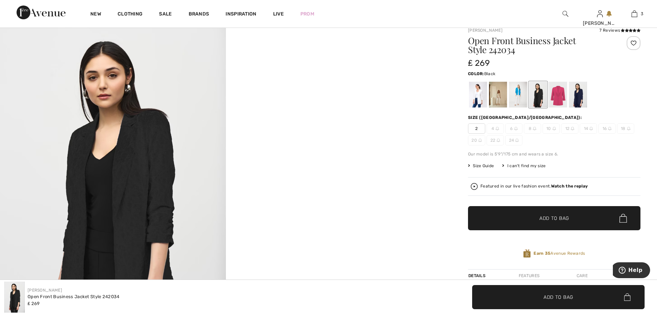
scroll to position [34, 0]
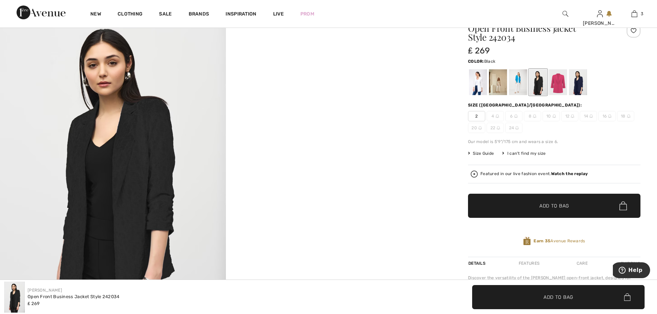
click at [539, 76] on div at bounding box center [538, 82] width 18 height 26
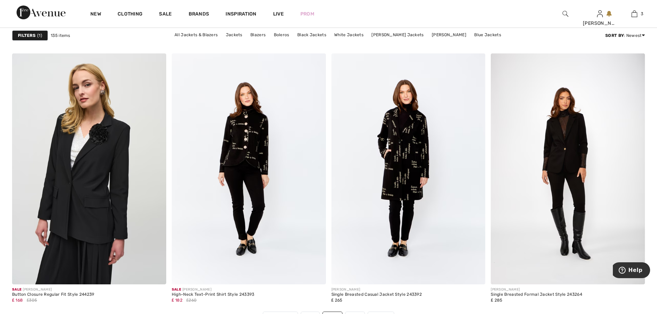
scroll to position [3791, 0]
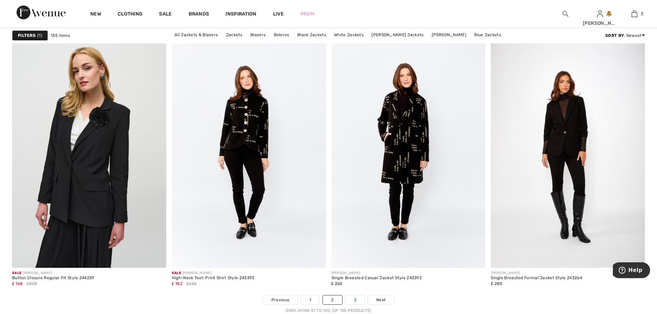
click at [352, 300] on link "3" at bounding box center [354, 299] width 19 height 9
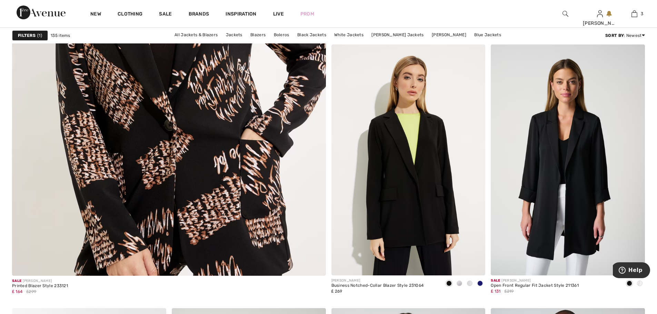
scroll to position [2378, 0]
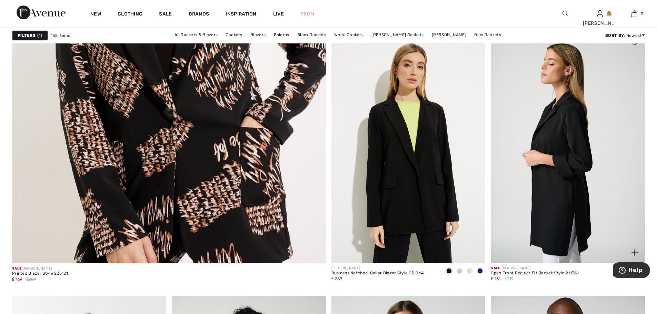
click at [541, 212] on img at bounding box center [567, 147] width 154 height 231
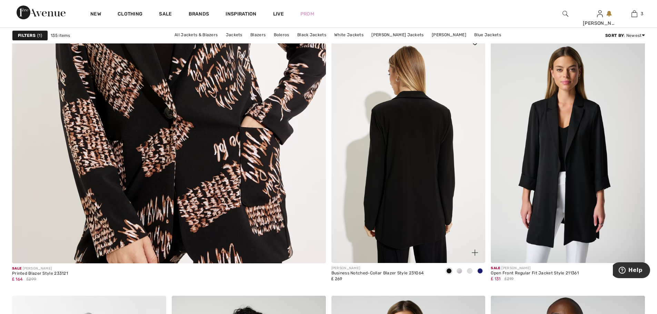
click at [409, 170] on img at bounding box center [408, 147] width 154 height 231
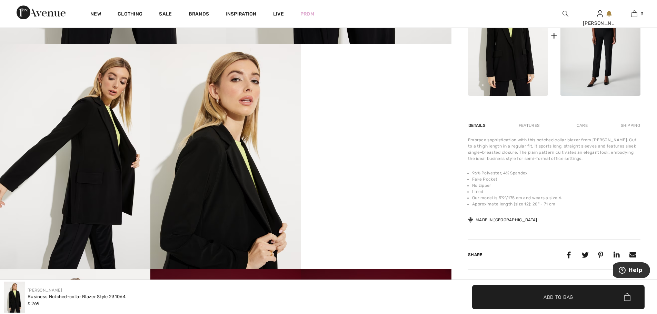
scroll to position [345, 0]
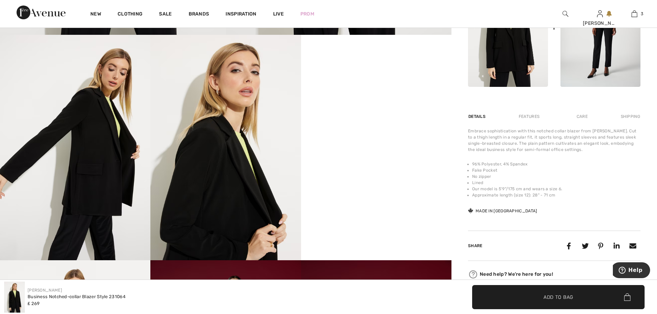
click at [382, 110] on video "Your browser does not support the video tag." at bounding box center [376, 72] width 150 height 75
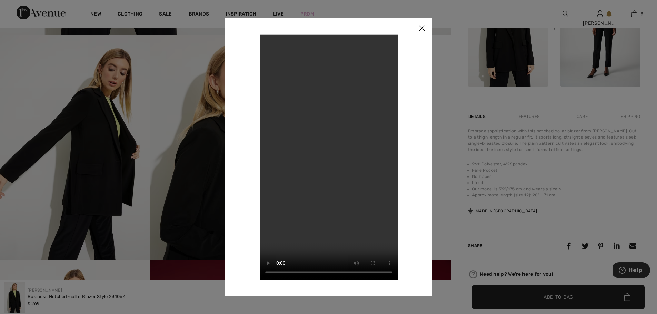
click at [419, 29] on img at bounding box center [421, 28] width 21 height 21
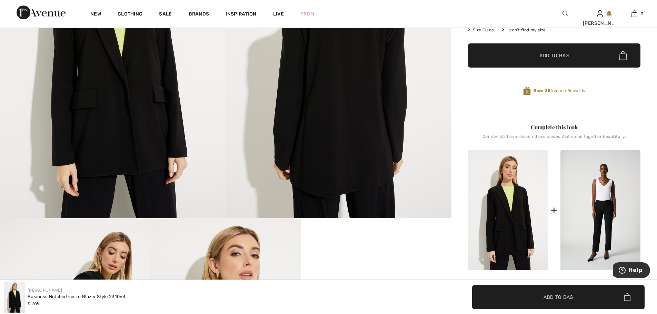
scroll to position [69, 0]
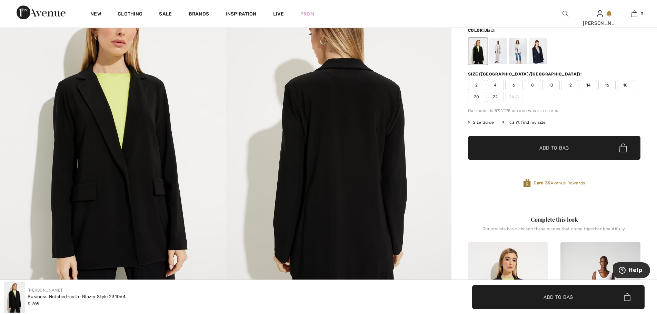
click at [590, 81] on span "14" at bounding box center [587, 85] width 17 height 10
click at [570, 146] on span "✔ Added to Bag Add to Bag" at bounding box center [554, 148] width 172 height 24
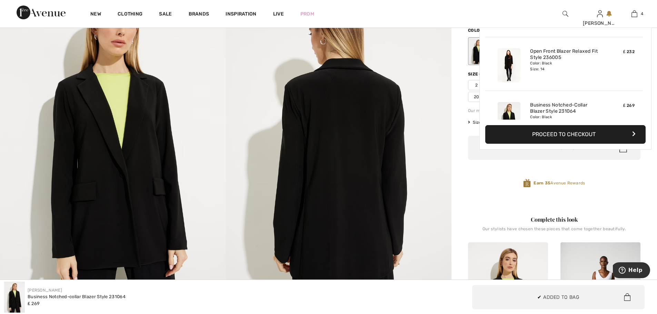
scroll to position [129, 0]
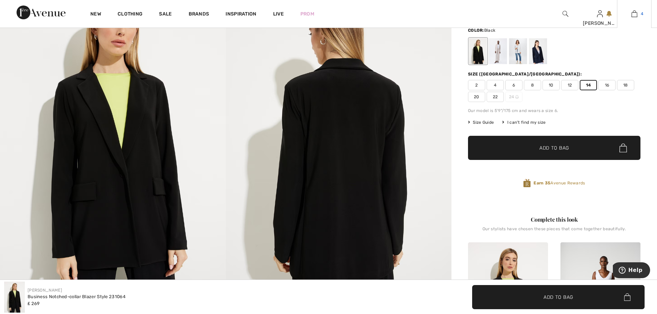
click at [633, 12] on img at bounding box center [634, 14] width 6 height 8
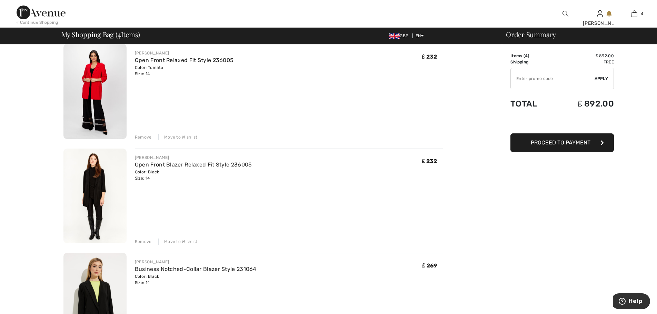
scroll to position [172, 0]
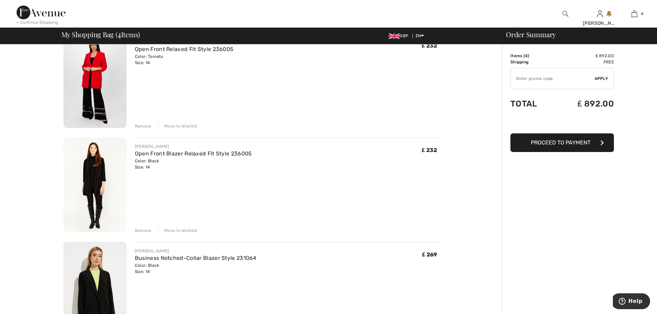
click at [147, 229] on div "Remove" at bounding box center [143, 230] width 17 height 6
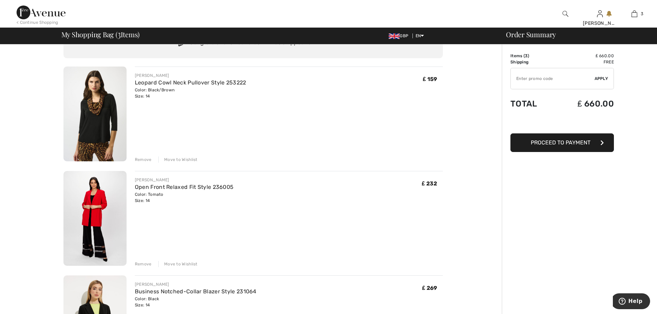
scroll to position [69, 0]
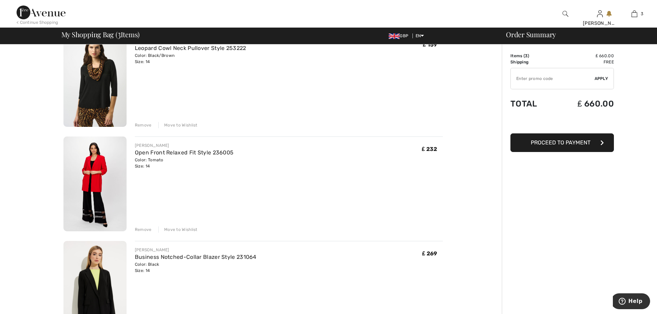
click at [544, 142] on span "Proceed to Payment" at bounding box center [560, 142] width 60 height 7
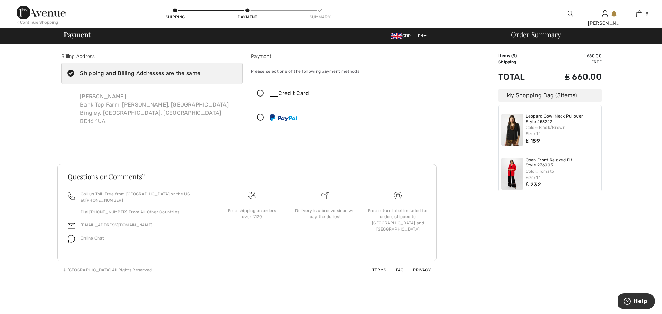
click at [71, 72] on icon at bounding box center [71, 73] width 18 height 7
click at [200, 72] on input "Shipping and Billing Addresses are the same" at bounding box center [202, 73] width 4 height 21
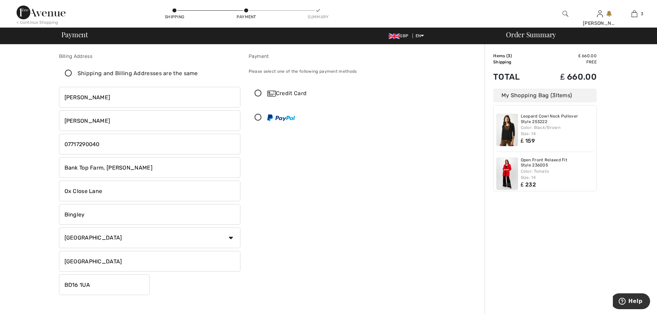
checkbox input "false"
drag, startPoint x: 104, startPoint y: 194, endPoint x: 61, endPoint y: 193, distance: 43.1
click at [61, 193] on input "Ox Close Lane" at bounding box center [149, 191] width 181 height 21
drag, startPoint x: 155, startPoint y: 168, endPoint x: 133, endPoint y: 166, distance: 22.5
click at [133, 166] on input "Bank Top Farm, Lee Lane Harden" at bounding box center [149, 167] width 181 height 21
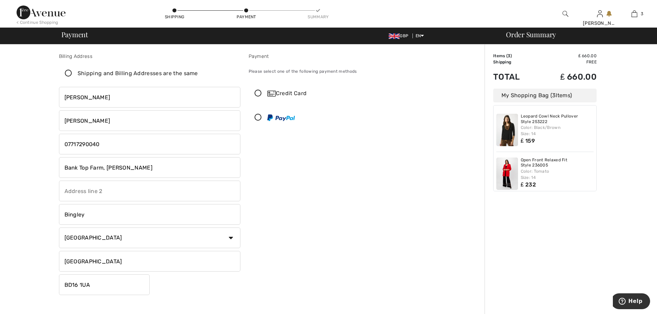
type input "Bank Top Farm, Lee Lane"
click at [80, 189] on input "text" at bounding box center [149, 191] width 181 height 21
type input "h"
type input "Harden"
click at [317, 245] on div "Payment Please select one of the following payment methods Credit Card 1 2 3 4 …" at bounding box center [339, 175] width 190 height 245
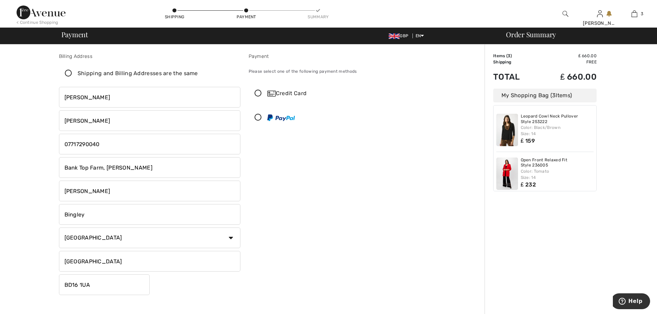
click at [258, 93] on icon at bounding box center [258, 93] width 18 height 7
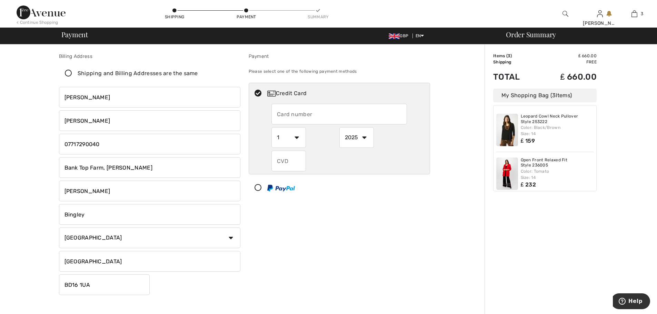
click at [290, 113] on input "text" at bounding box center [338, 114] width 135 height 21
click at [288, 116] on input "text" at bounding box center [338, 114] width 135 height 21
type input "5404380001884680"
click at [299, 137] on select "1 2 3 4 5 6 7 8 9 10 11 12" at bounding box center [288, 137] width 34 height 21
select select "10"
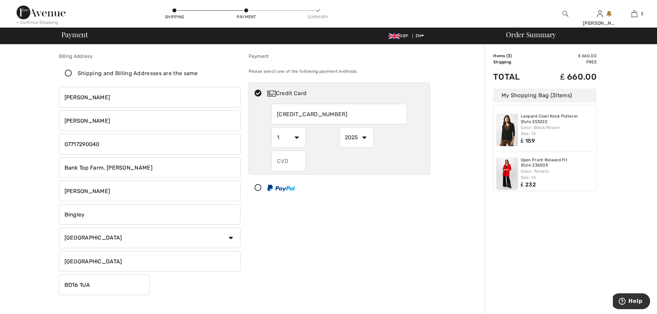
click at [271, 127] on select "1 2 3 4 5 6 7 8 9 10 11 12" at bounding box center [288, 137] width 34 height 21
click at [365, 136] on select "2025 2026 2027 2028 2029 2030 2031 2032 2033 2034 2035" at bounding box center [356, 137] width 34 height 21
select select "2027"
click at [339, 127] on select "2025 2026 2027 2028 2029 2030 2031 2032 2033 2034 2035" at bounding box center [356, 137] width 34 height 21
click at [290, 159] on input "text" at bounding box center [288, 161] width 34 height 21
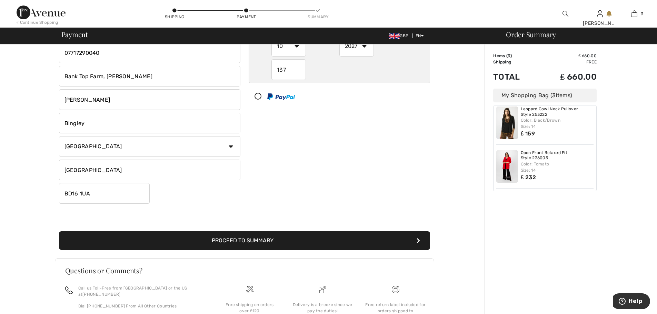
scroll to position [103, 0]
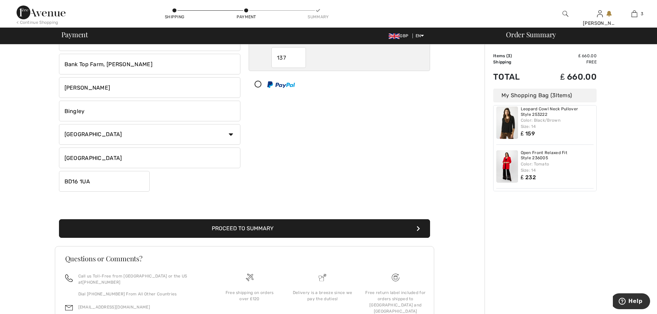
type input "137"
click at [241, 225] on button "Proceed to Summary" at bounding box center [244, 228] width 371 height 19
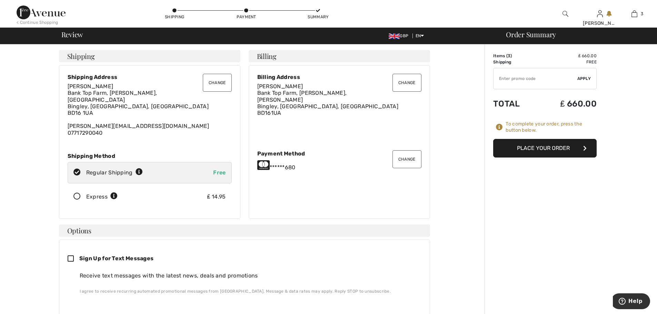
click at [211, 82] on button "Change" at bounding box center [217, 83] width 29 height 18
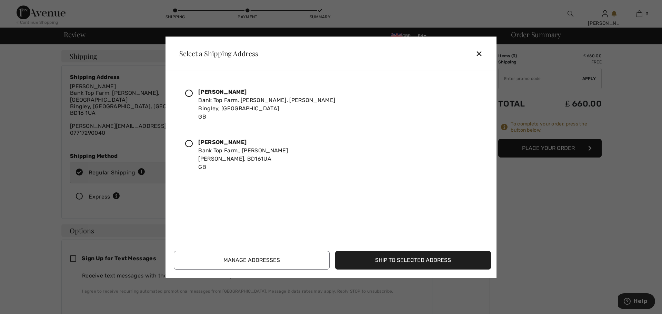
click at [189, 92] on icon at bounding box center [189, 94] width 8 height 8
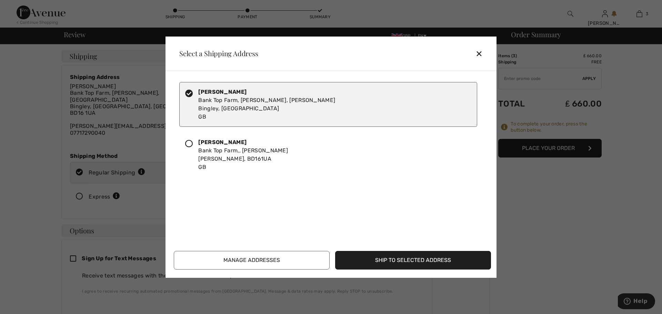
click at [391, 261] on button "Ship to Selected Address" at bounding box center [413, 260] width 156 height 19
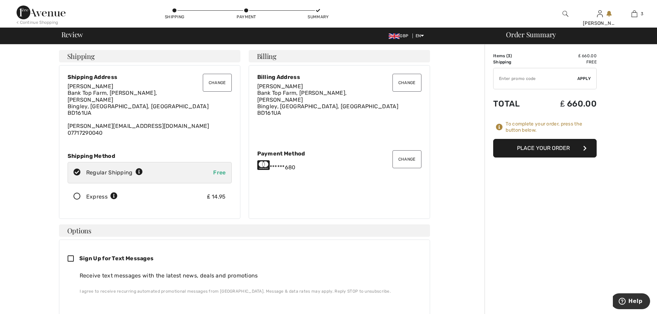
click at [533, 149] on button "Place Your Order" at bounding box center [544, 148] width 103 height 19
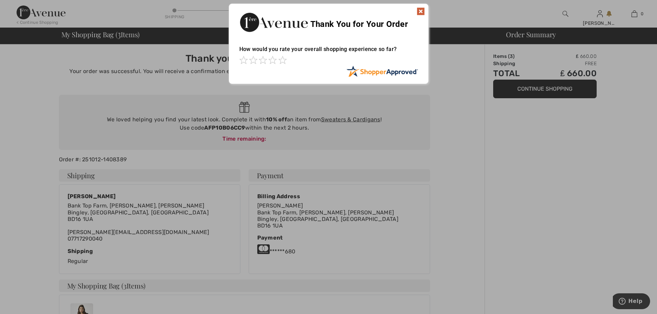
click at [243, 125] on div at bounding box center [328, 157] width 657 height 314
click at [419, 11] on img at bounding box center [420, 11] width 8 height 8
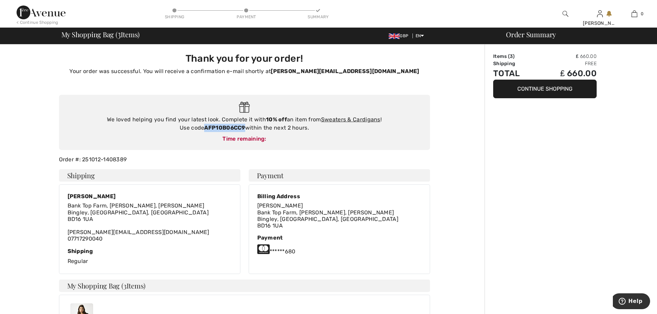
drag, startPoint x: 246, startPoint y: 126, endPoint x: 206, endPoint y: 124, distance: 40.0
click at [206, 124] on div "We loved helping you find your latest look. Complete it with 10% off an item fr…" at bounding box center [244, 123] width 357 height 17
copy strong "AFP10B06CC9"
click at [535, 203] on div "Order Summary Items ( 3 ) ₤ 660.00 Shipping Free Total ₤ 660.00 Continue Shoppi…" at bounding box center [570, 300] width 172 height 512
click at [40, 12] on img at bounding box center [41, 13] width 49 height 14
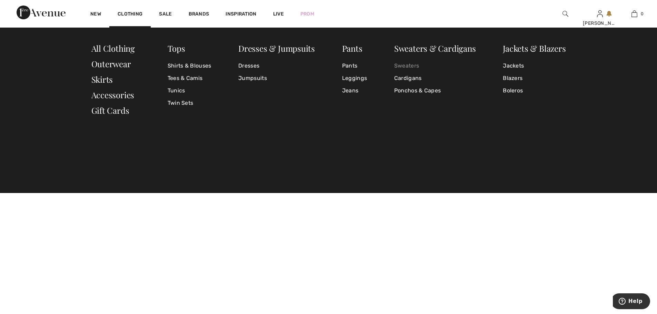
click at [408, 68] on link "Sweaters" at bounding box center [435, 66] width 82 height 12
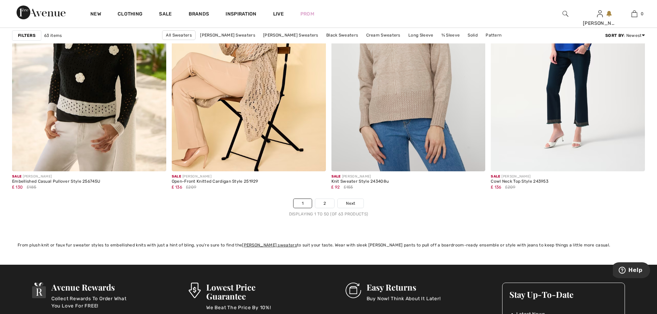
scroll to position [3929, 0]
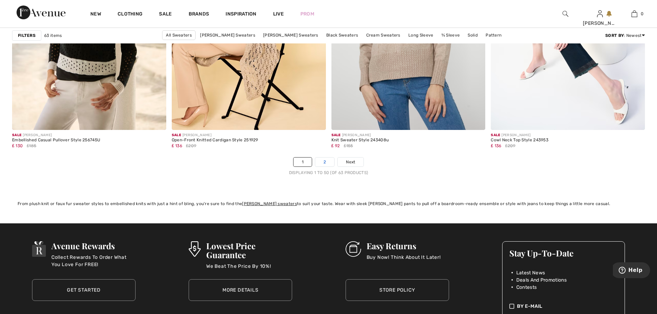
click at [326, 163] on link "2" at bounding box center [324, 162] width 19 height 9
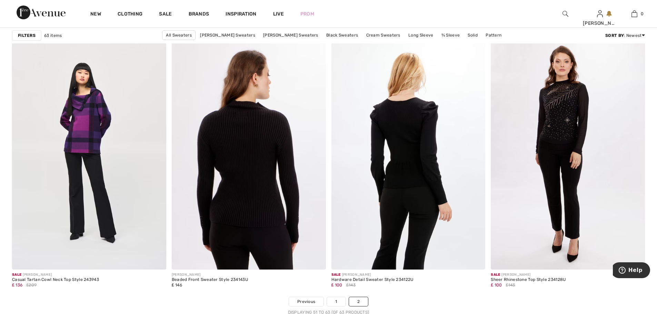
scroll to position [896, 0]
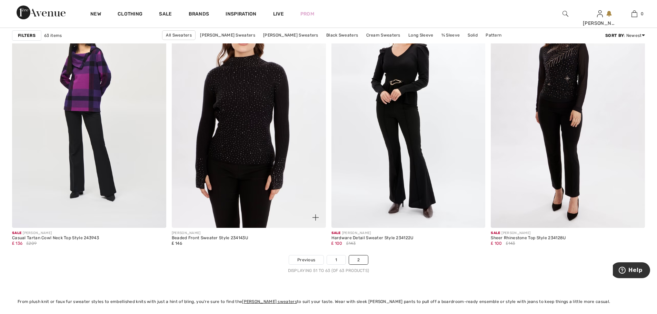
click at [256, 148] on img at bounding box center [249, 112] width 154 height 231
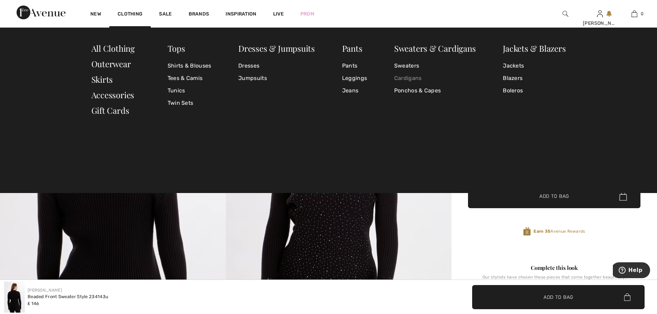
click at [399, 77] on link "Cardigans" at bounding box center [435, 78] width 82 height 12
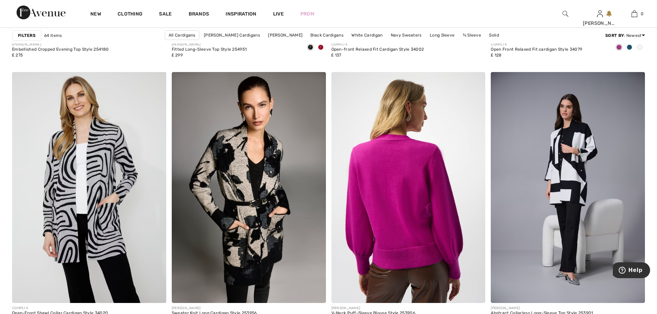
scroll to position [1482, 0]
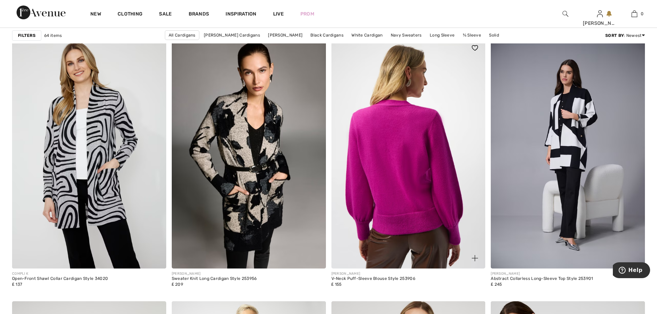
click at [393, 133] on img at bounding box center [408, 153] width 154 height 231
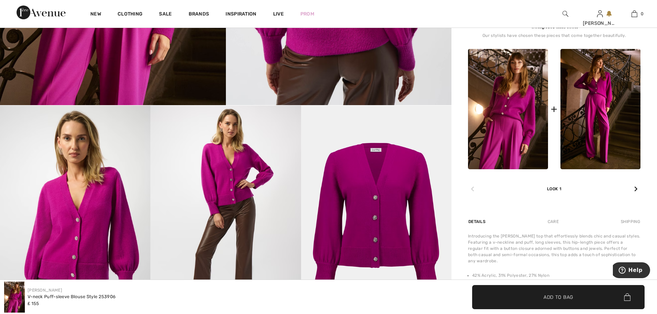
scroll to position [276, 0]
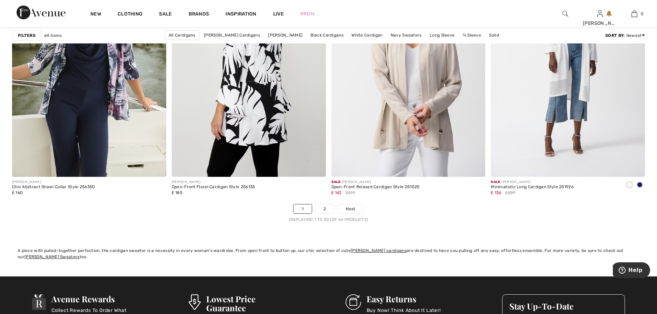
scroll to position [3929, 0]
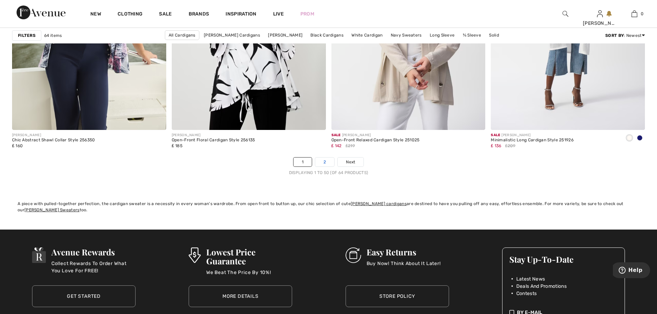
click at [324, 160] on link "2" at bounding box center [324, 162] width 19 height 9
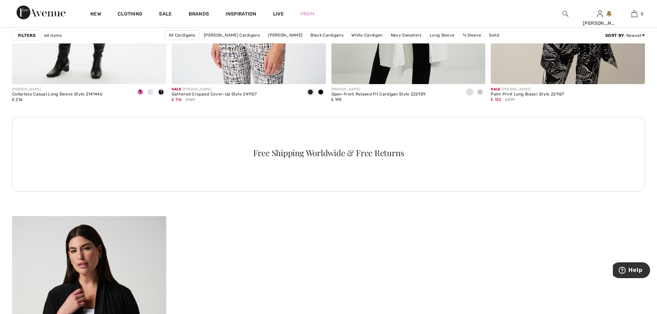
scroll to position [1103, 0]
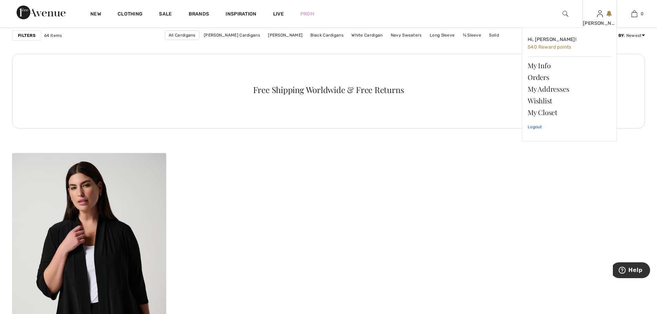
click at [533, 126] on link "Logout" at bounding box center [568, 126] width 83 height 17
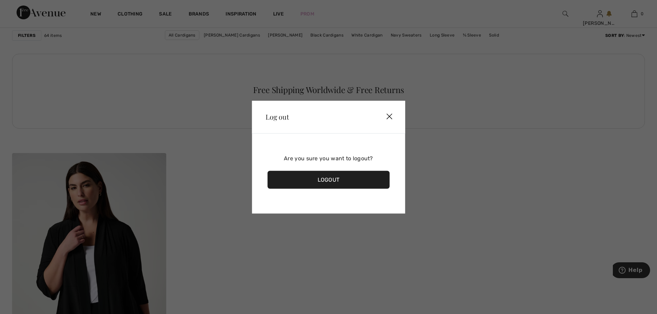
click at [332, 181] on div "Logout" at bounding box center [328, 180] width 122 height 18
